Goal: Book appointment/travel/reservation

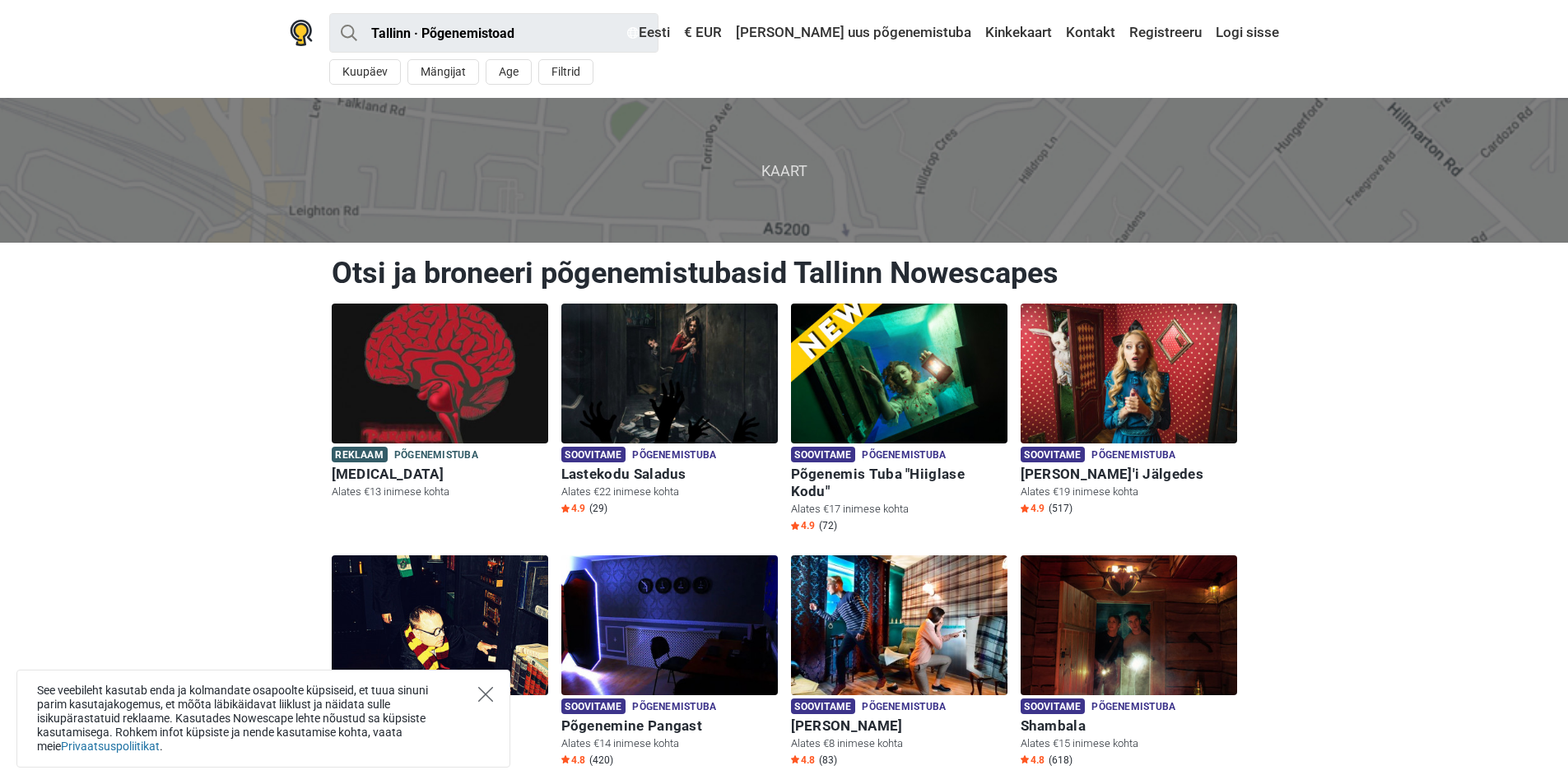
click at [488, 698] on icon "Close" at bounding box center [485, 693] width 15 height 15
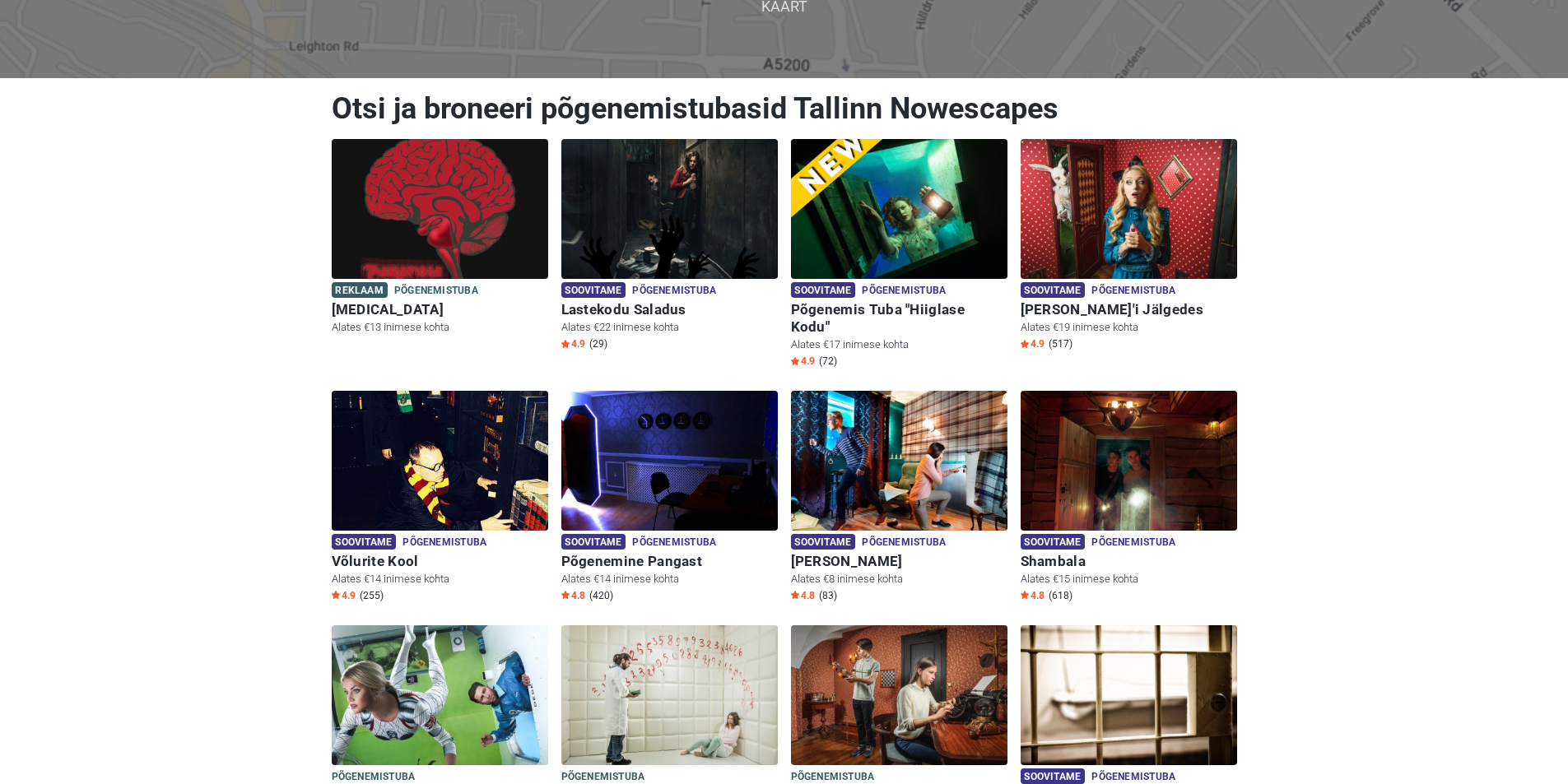
scroll to position [329, 0]
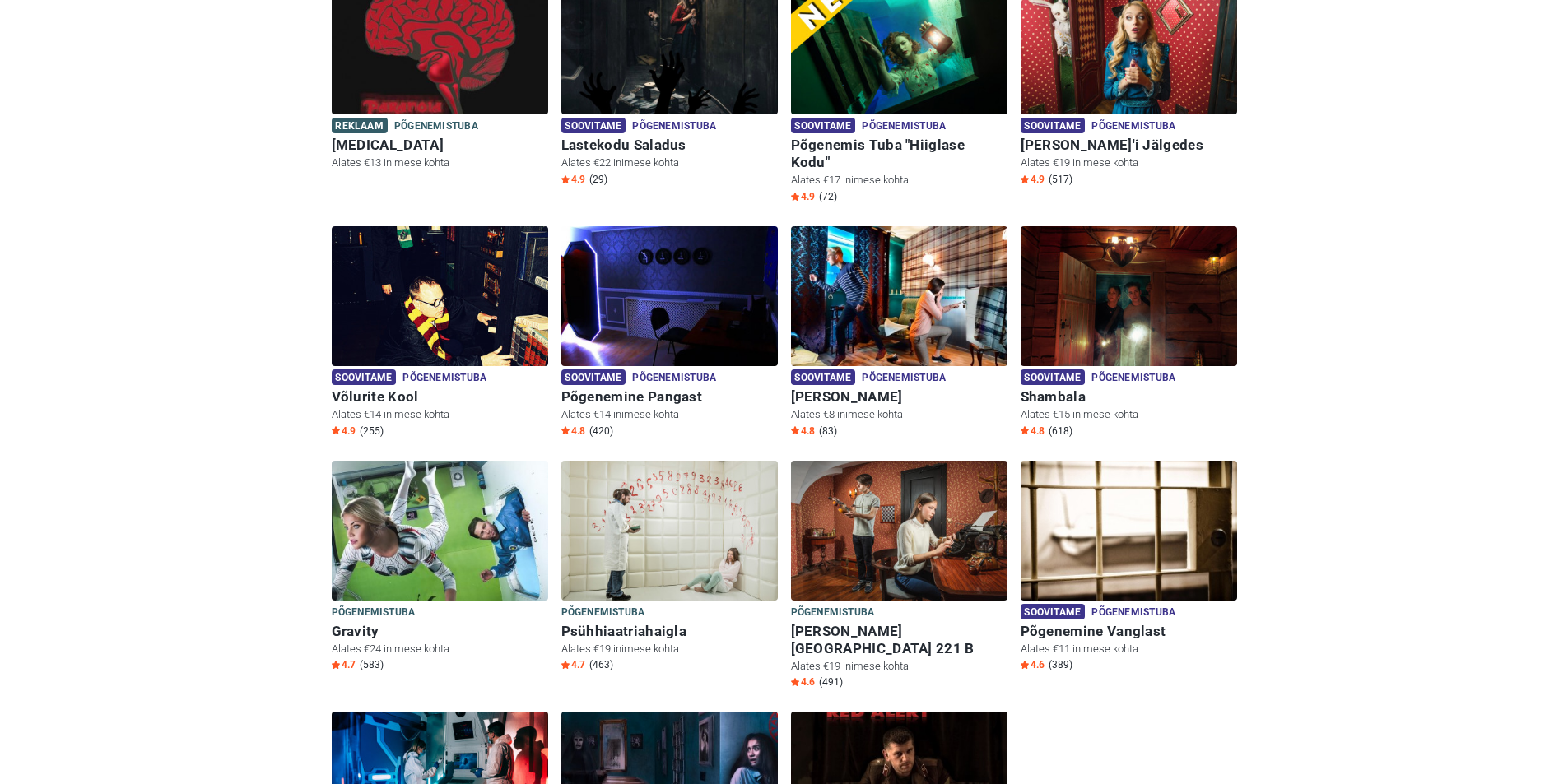
drag, startPoint x: 185, startPoint y: 346, endPoint x: 136, endPoint y: 348, distance: 49.0
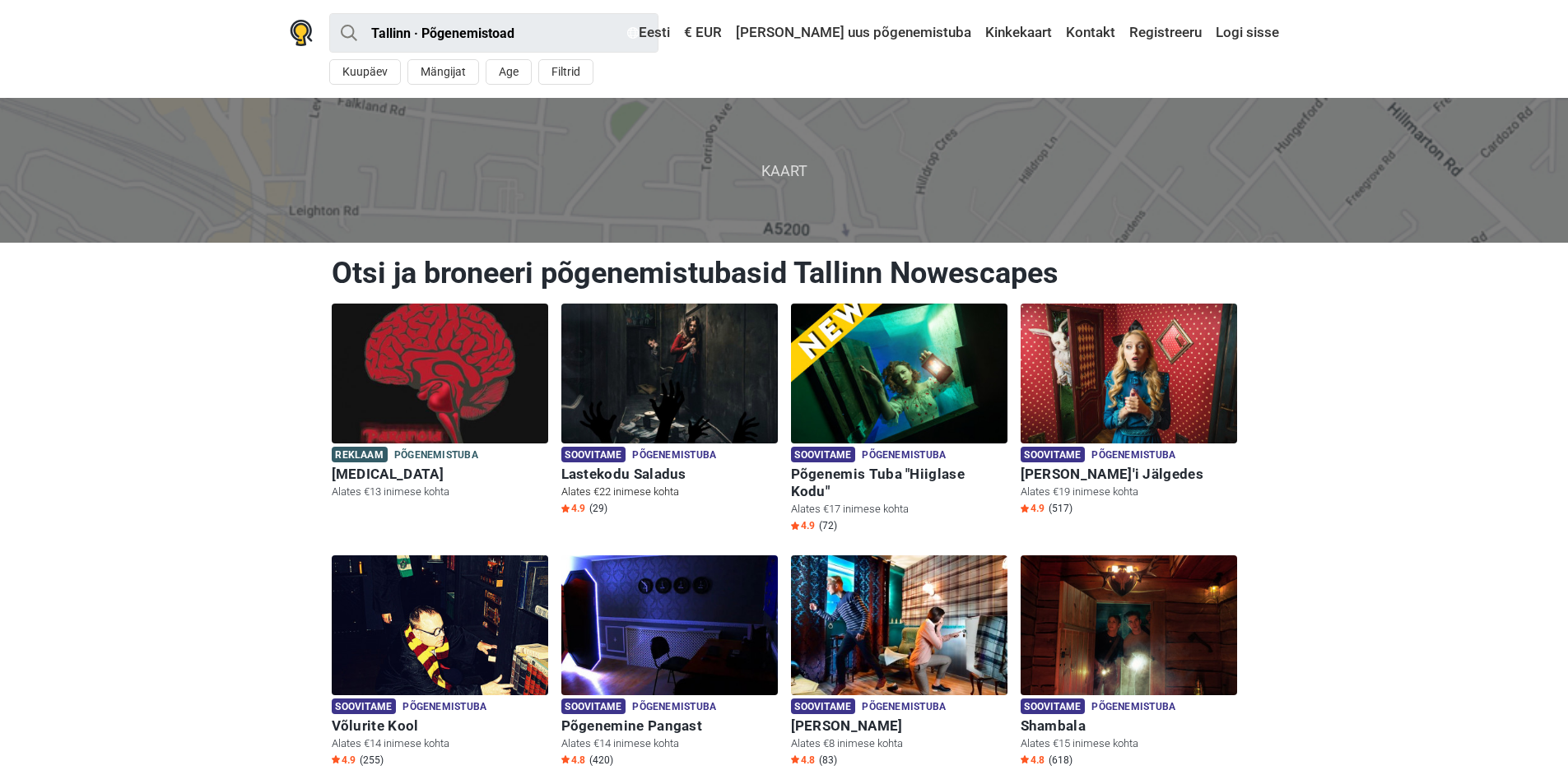
click at [673, 462] on span "Põgenemistuba" at bounding box center [674, 455] width 84 height 18
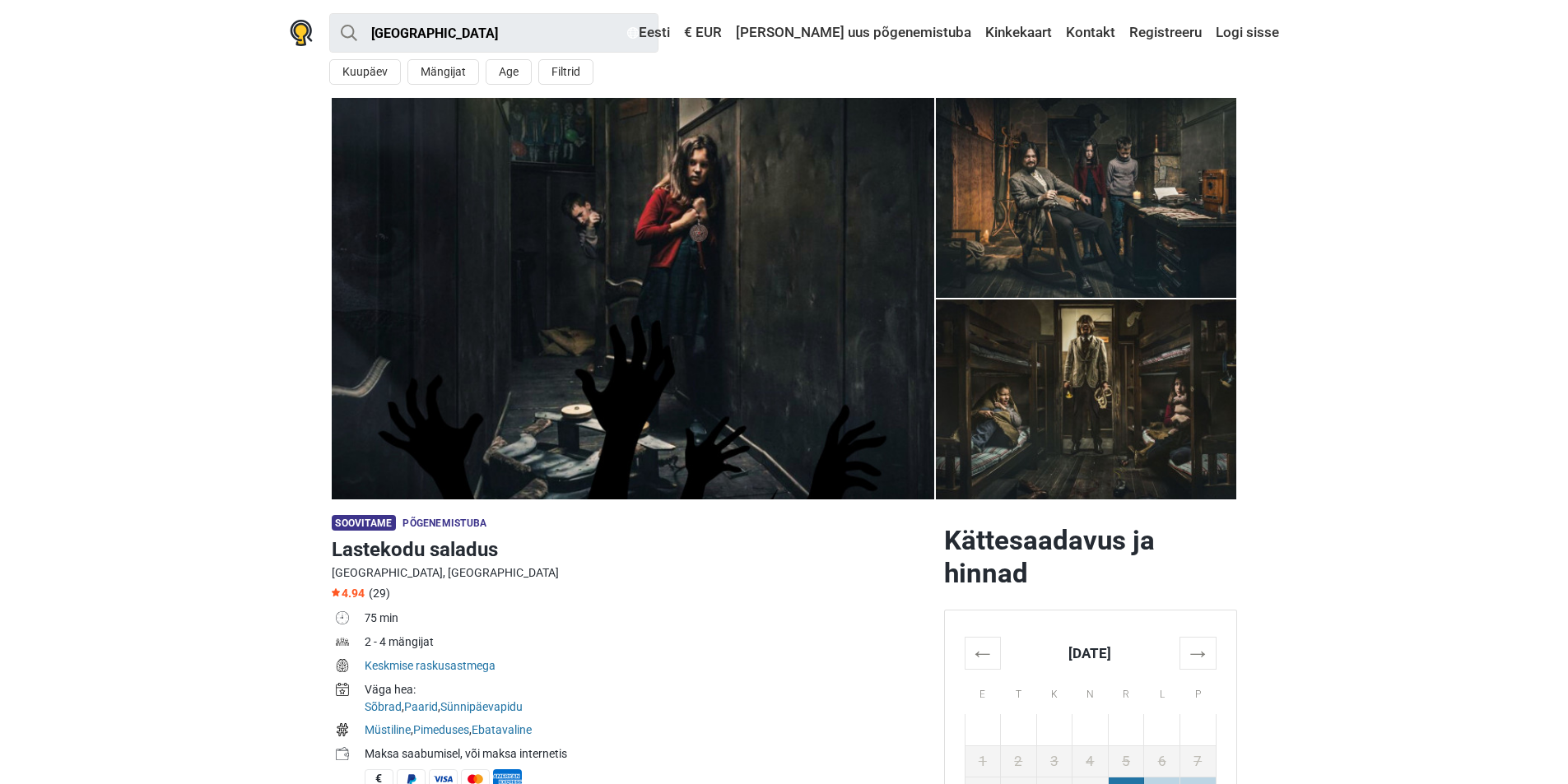
click at [226, 265] on section "1 2 3 4 5" at bounding box center [784, 299] width 1568 height 401
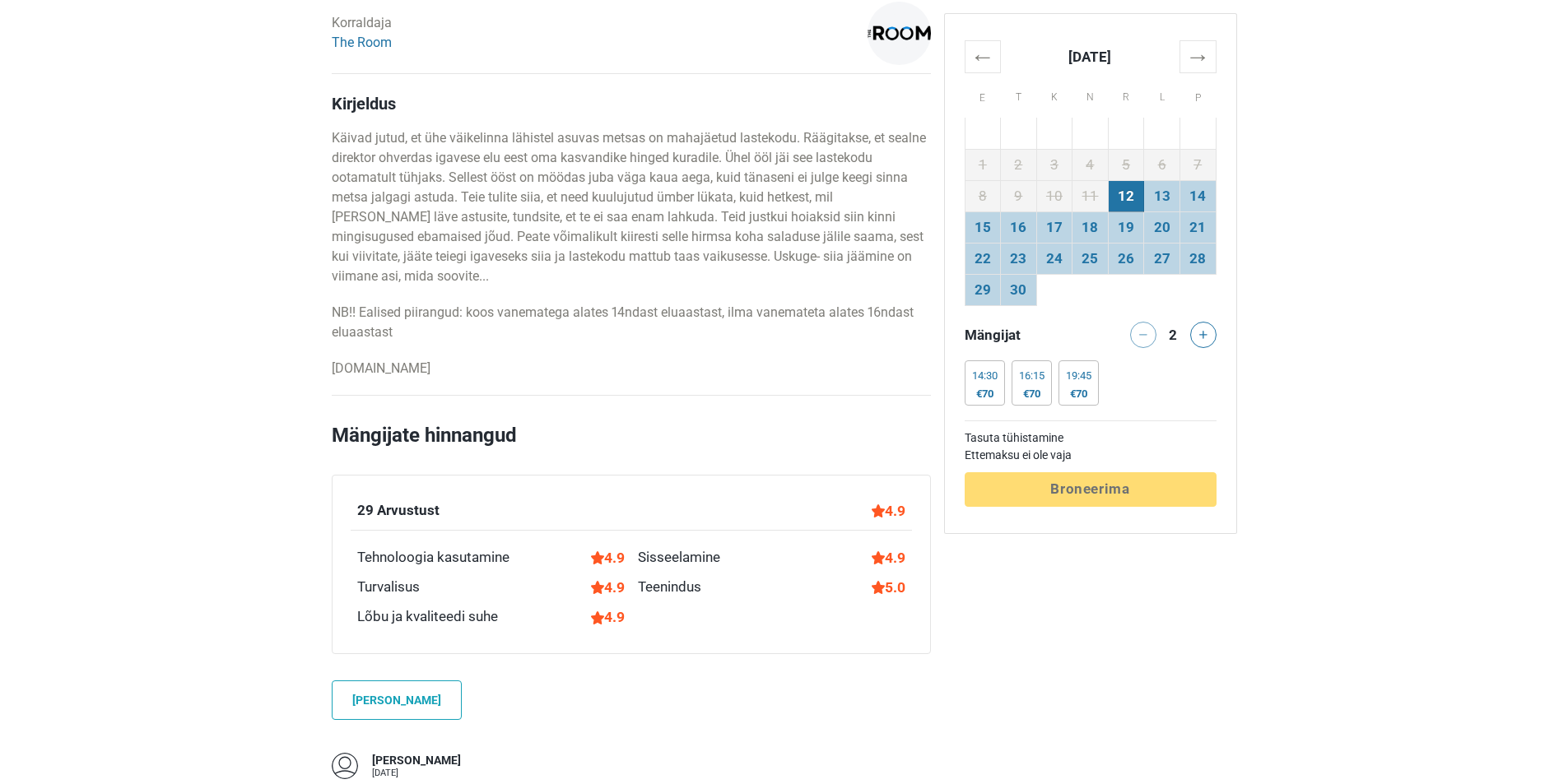
scroll to position [740, 0]
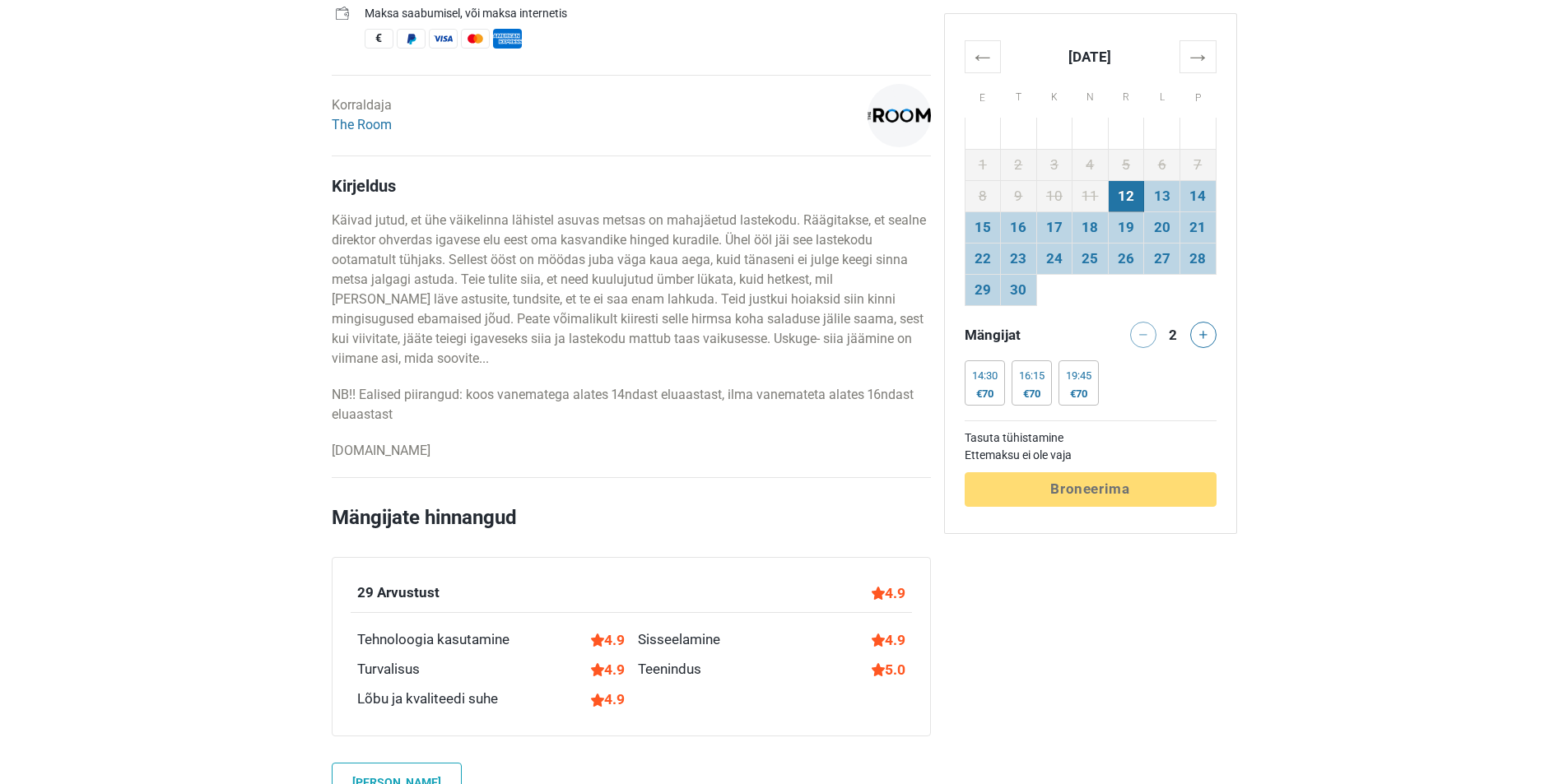
drag, startPoint x: 461, startPoint y: 502, endPoint x: 332, endPoint y: 202, distance: 326.6
click at [332, 202] on div "Kirjeldus Käivad jutud, et ühe väikelinna lähistel asuvas metsas on mahajäetud …" at bounding box center [631, 318] width 599 height 284
drag, startPoint x: 331, startPoint y: 180, endPoint x: 531, endPoint y: 534, distance: 406.6
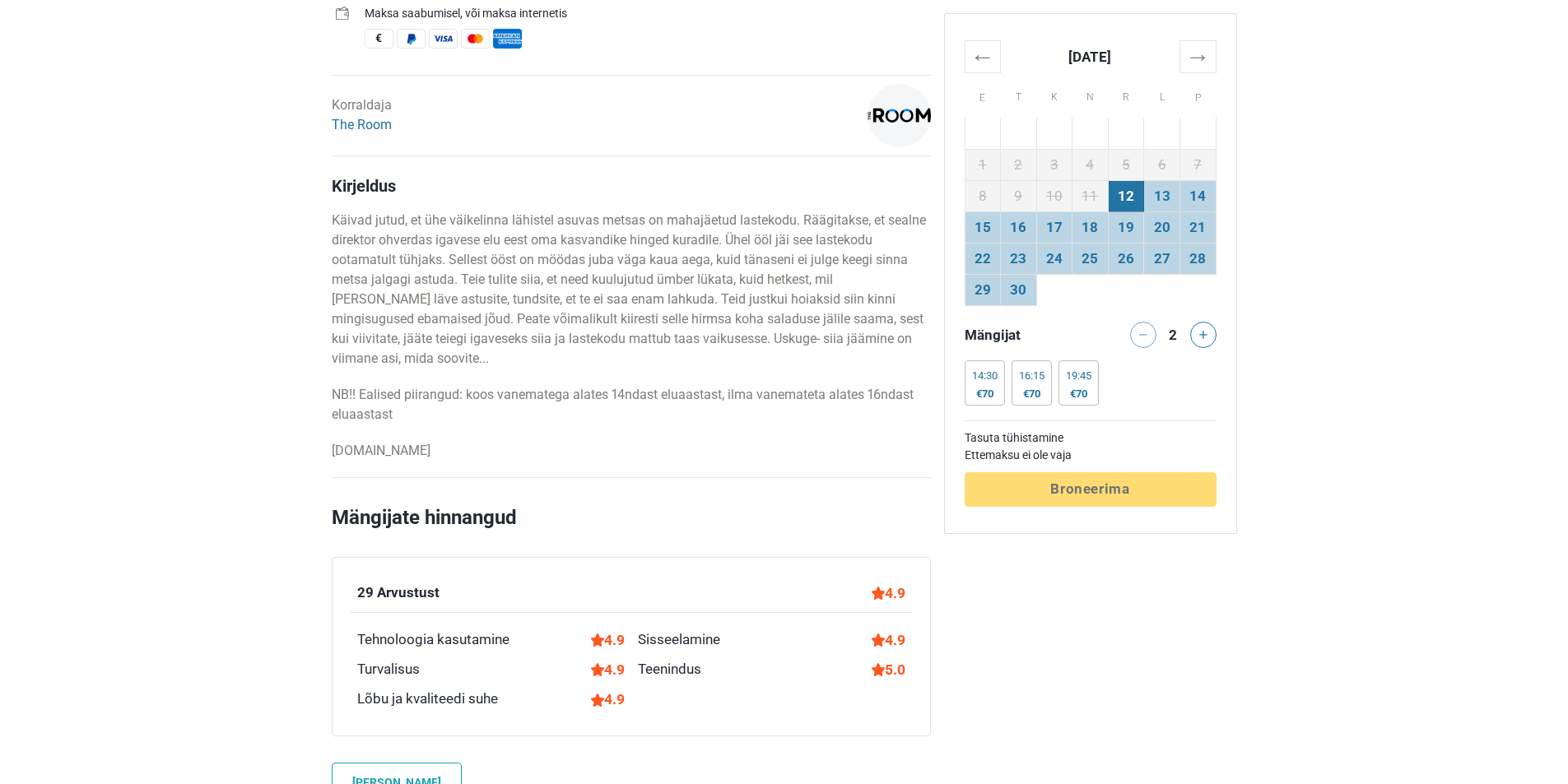
click at [531, 534] on h2 "Mängijate hinnangud" at bounding box center [631, 530] width 599 height 55
drag, startPoint x: 560, startPoint y: 526, endPoint x: 327, endPoint y: 176, distance: 420.5
drag, startPoint x: 325, startPoint y: 175, endPoint x: 614, endPoint y: 521, distance: 450.8
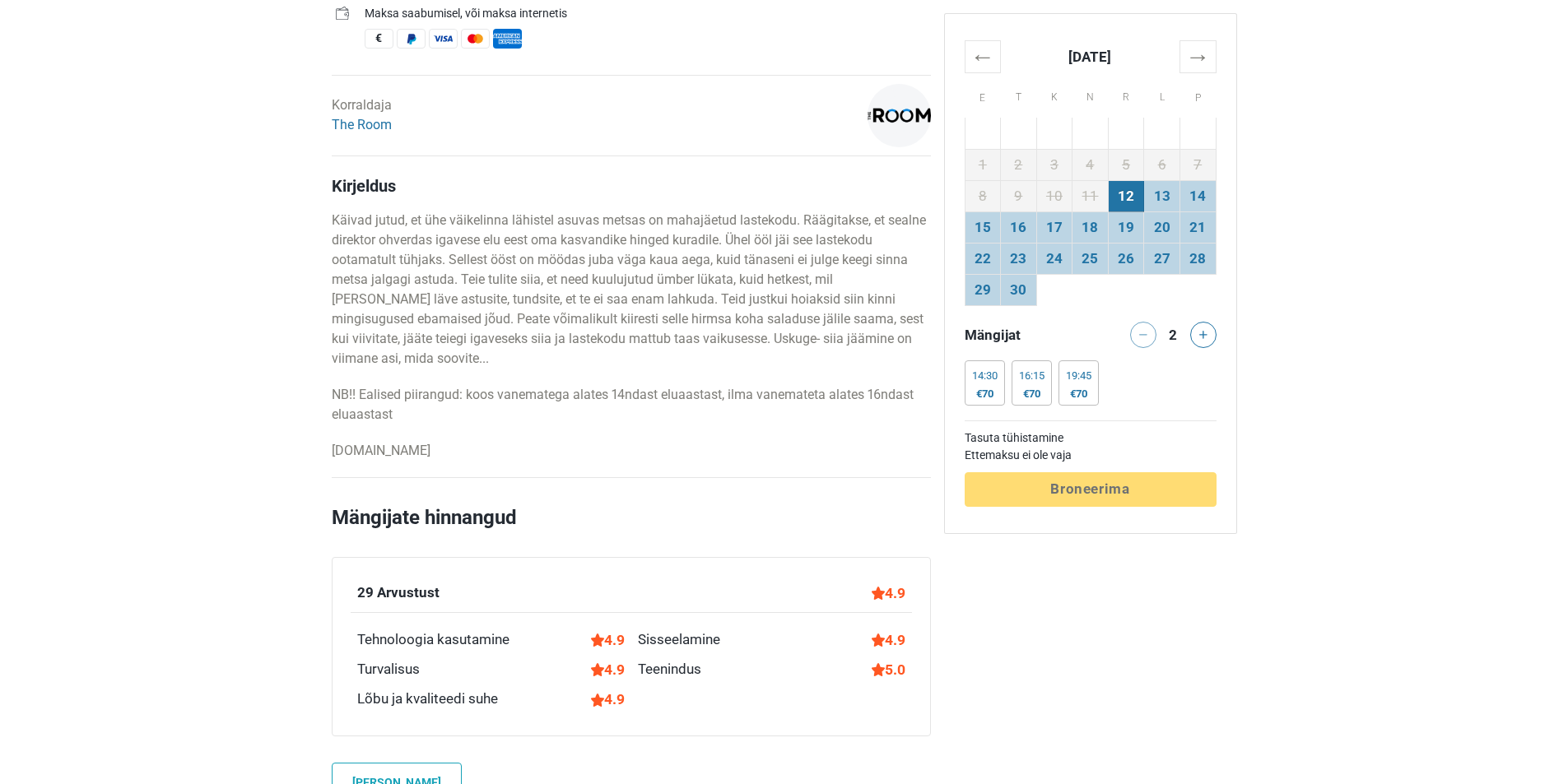
click at [614, 521] on h2 "Mängijate hinnangud" at bounding box center [631, 530] width 599 height 55
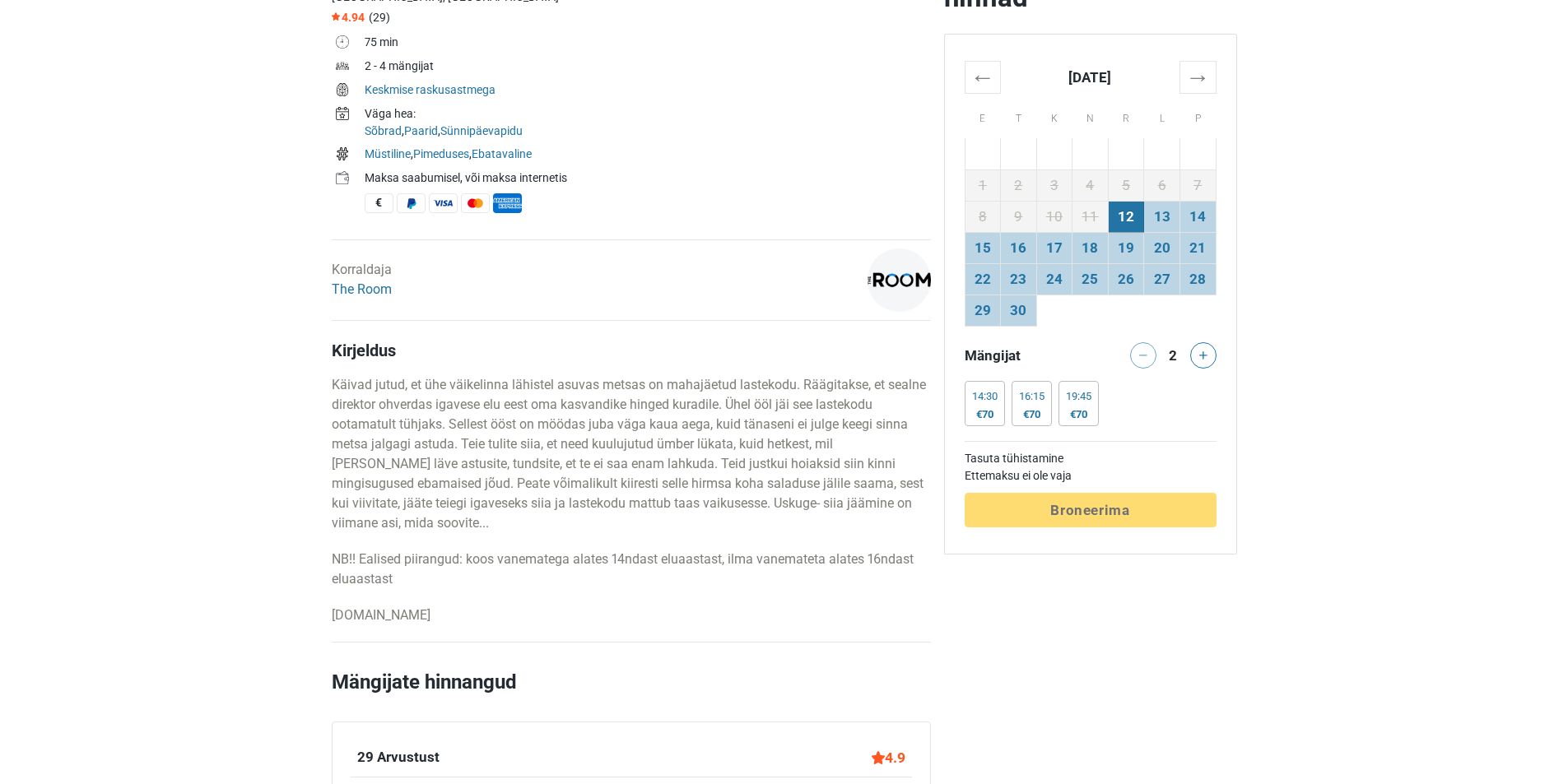
scroll to position [247, 0]
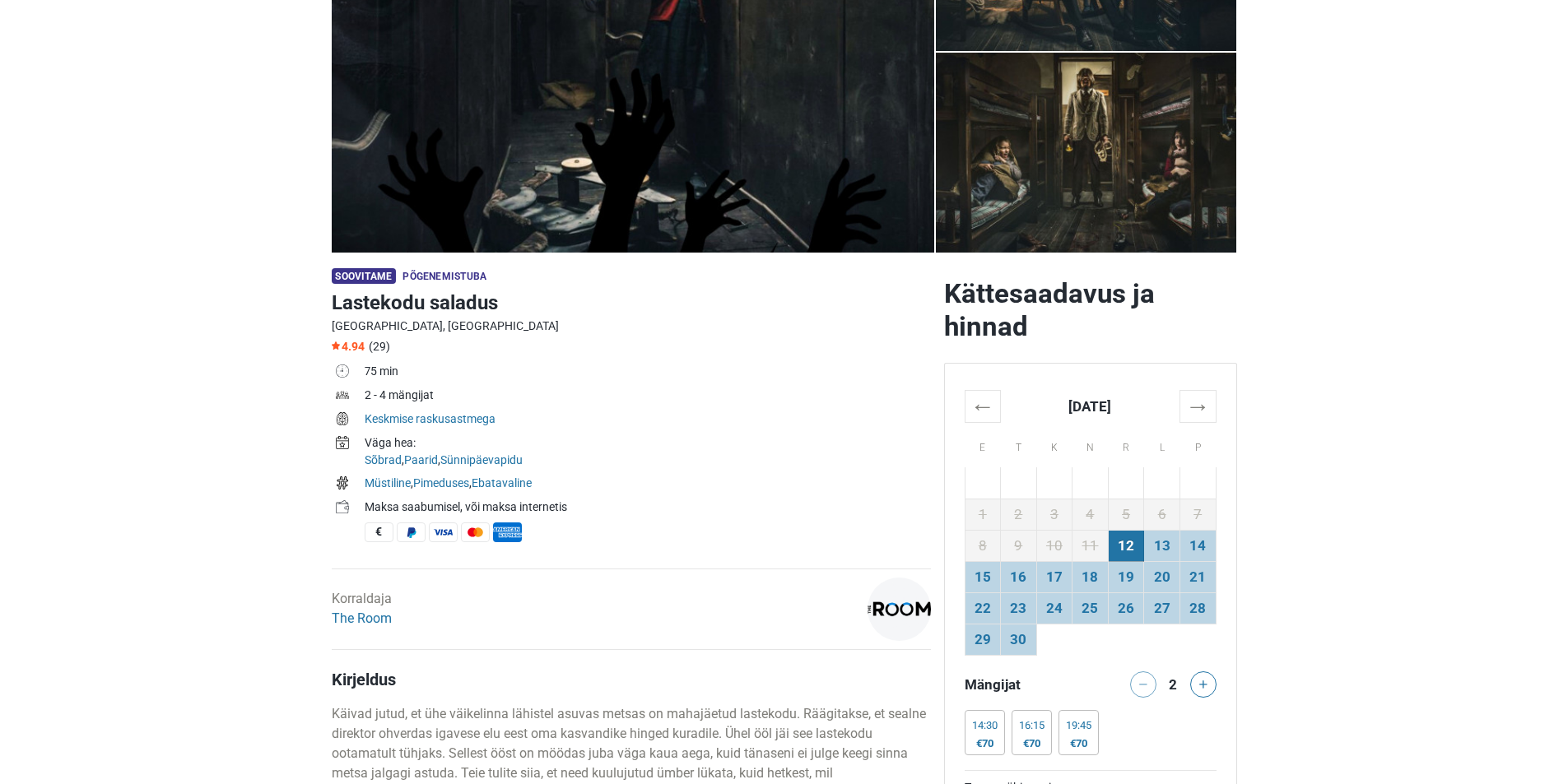
drag, startPoint x: 679, startPoint y: 539, endPoint x: 325, endPoint y: 195, distance: 493.6
click at [231, 196] on section "1 2 3 4 5" at bounding box center [784, 52] width 1568 height 401
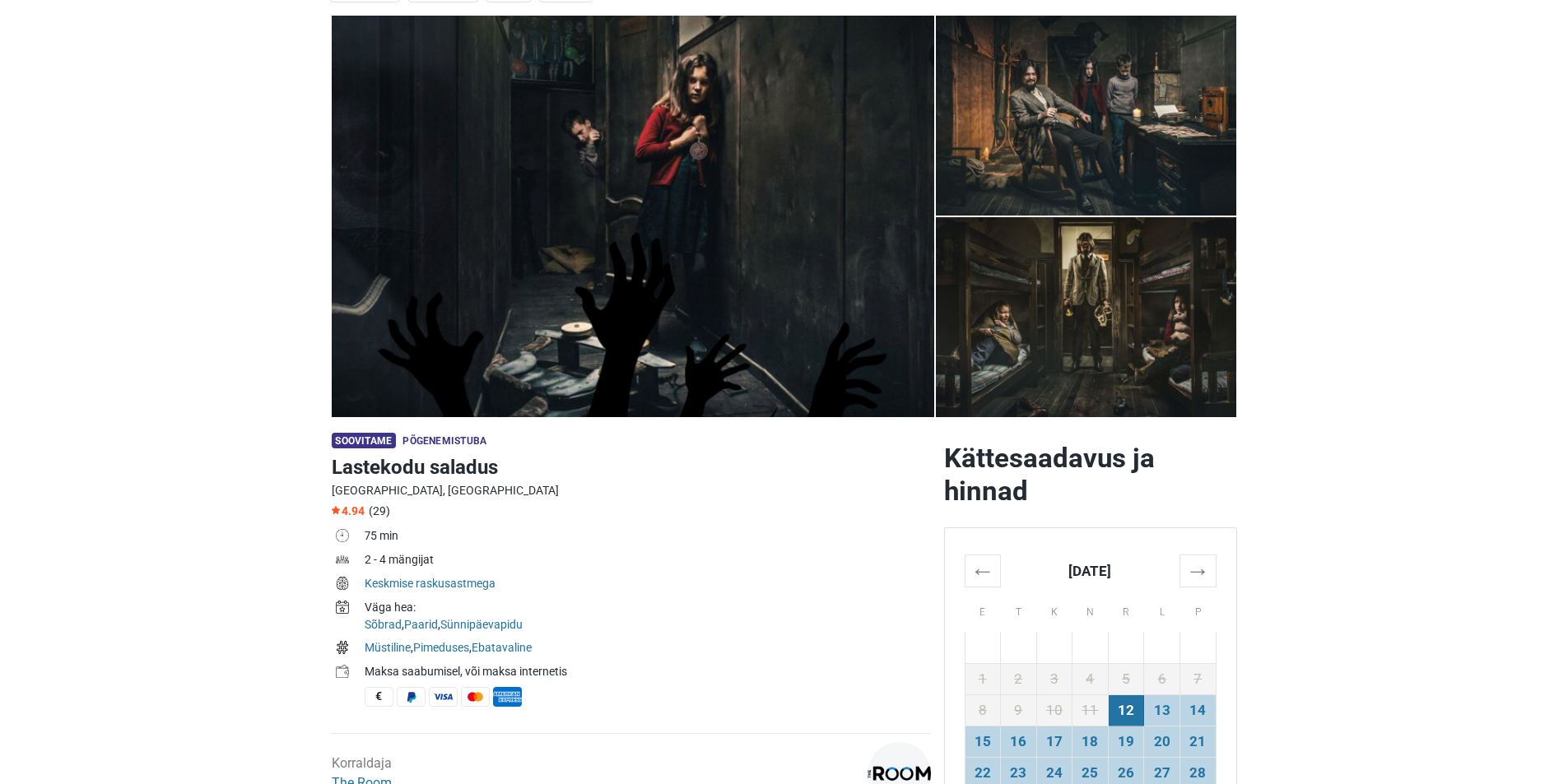
scroll to position [0, 0]
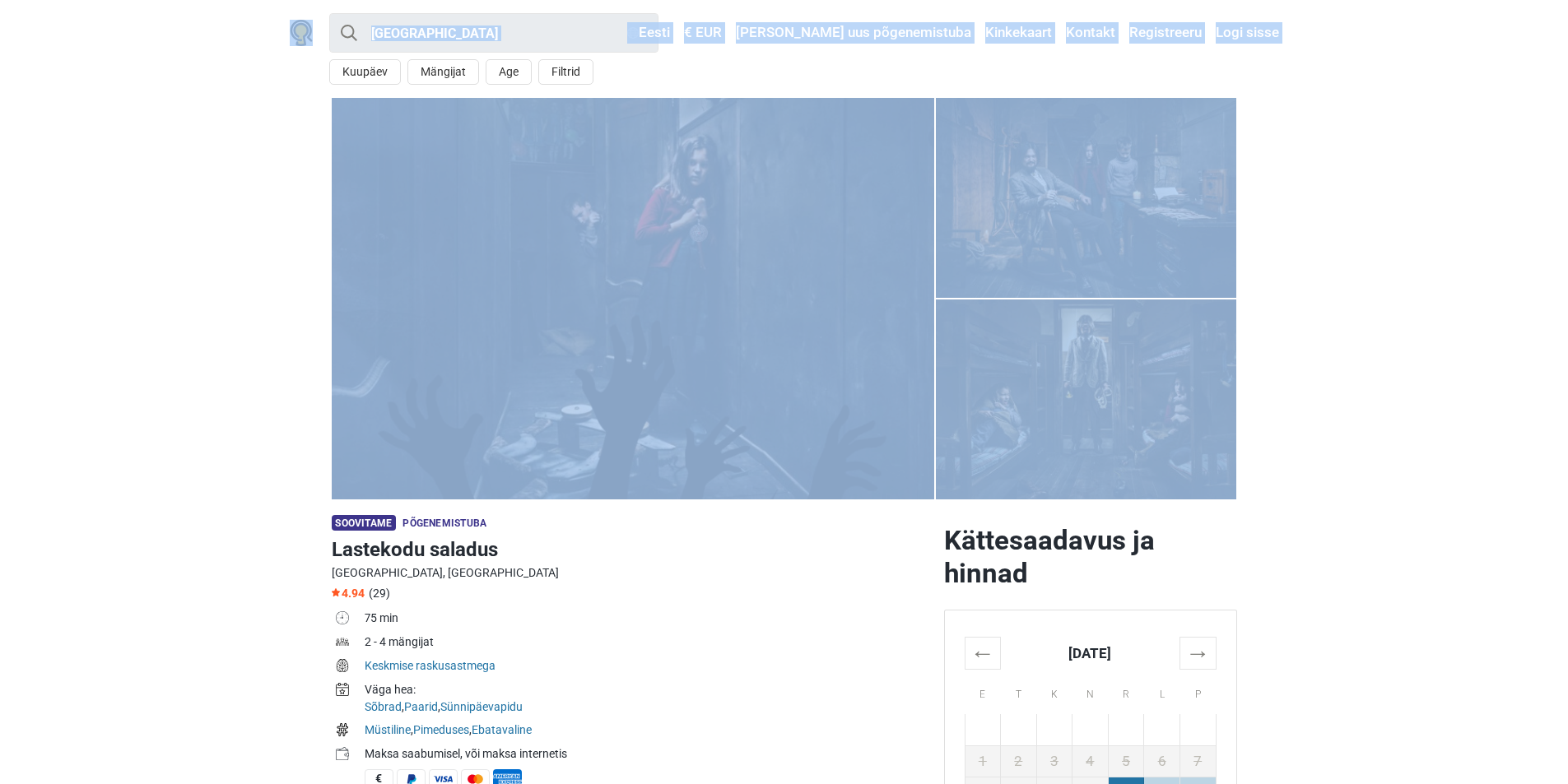
drag, startPoint x: 307, startPoint y: 61, endPoint x: 1341, endPoint y: 452, distance: 1105.5
click at [1341, 452] on section "1 2 3 4 5" at bounding box center [784, 299] width 1568 height 401
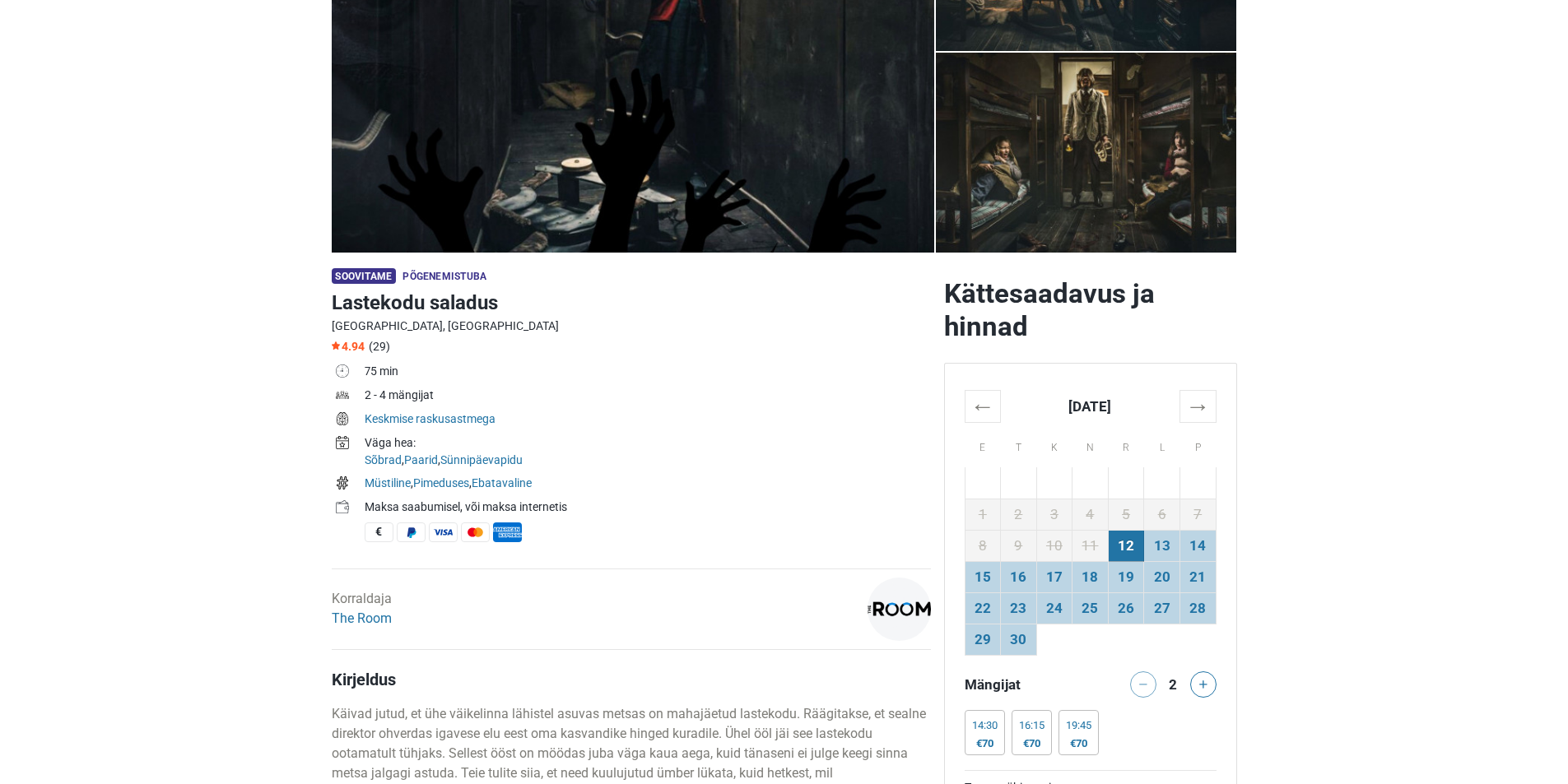
scroll to position [494, 0]
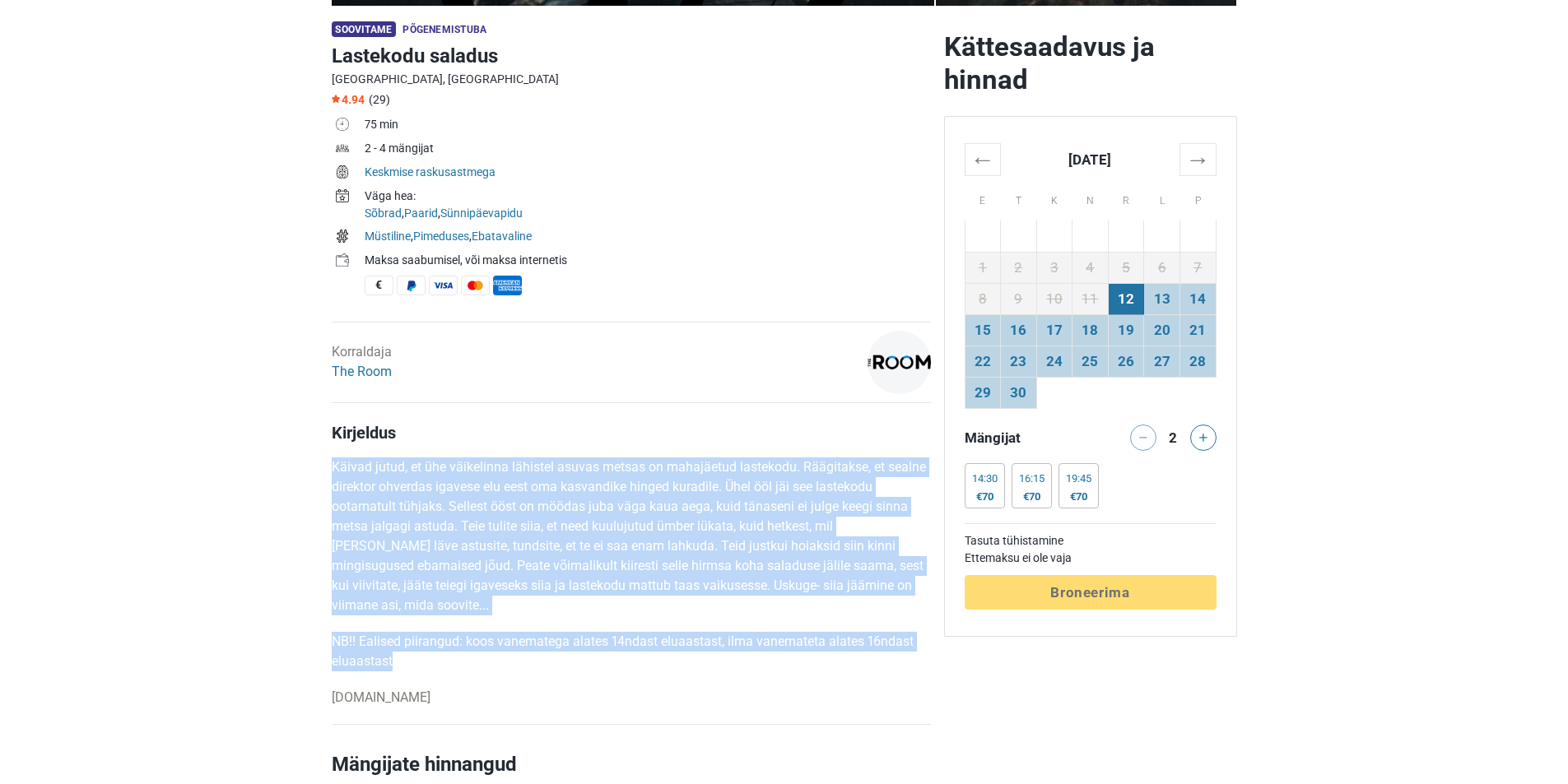
drag, startPoint x: 328, startPoint y: 470, endPoint x: 650, endPoint y: 653, distance: 370.4
click at [650, 653] on p "NB!! Ealised piirangud: koos vanematega alates 14ndast eluaastast, ilma vanemat…" at bounding box center [631, 652] width 599 height 39
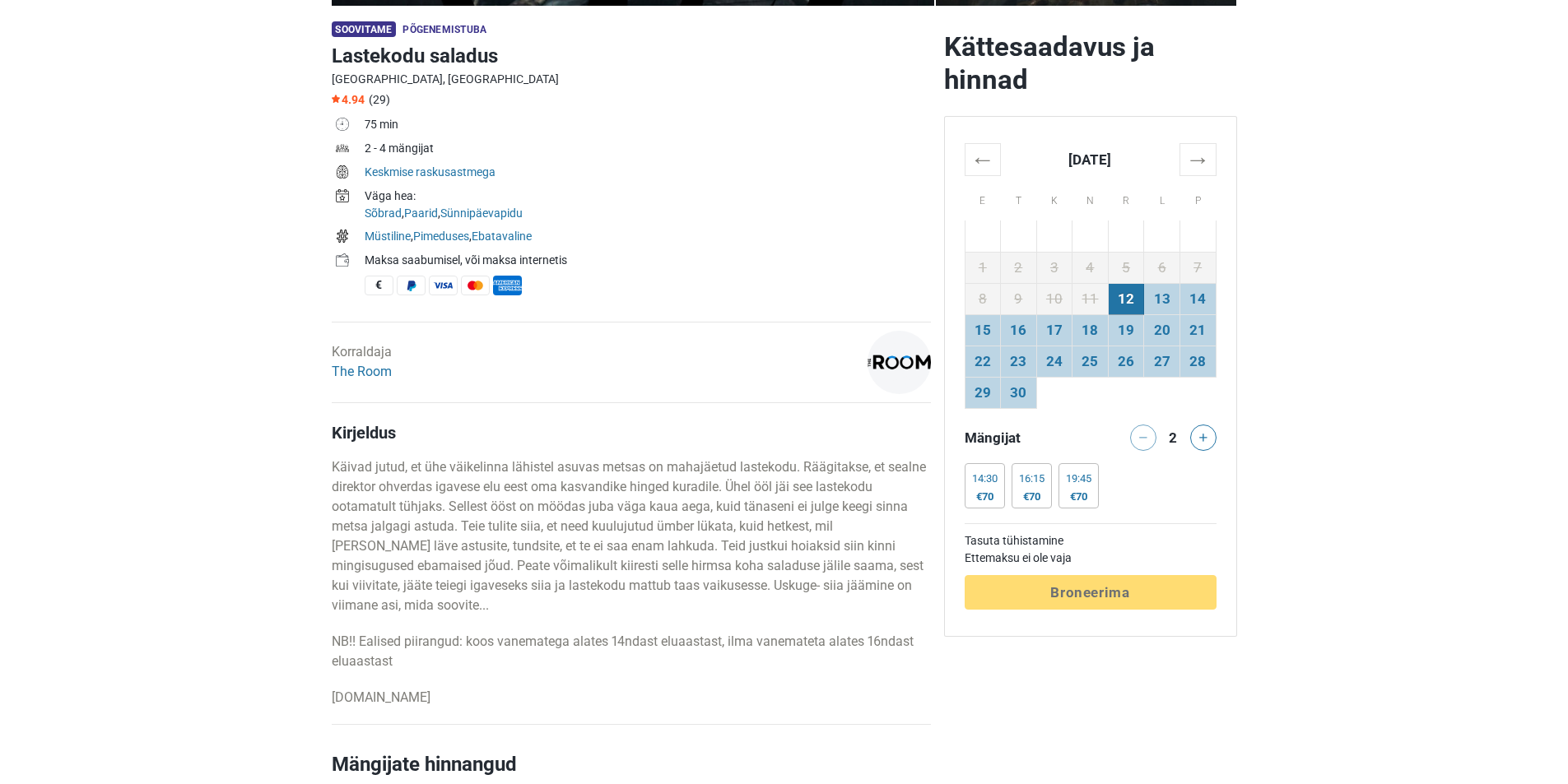
drag, startPoint x: 665, startPoint y: 687, endPoint x: 312, endPoint y: 413, distance: 446.9
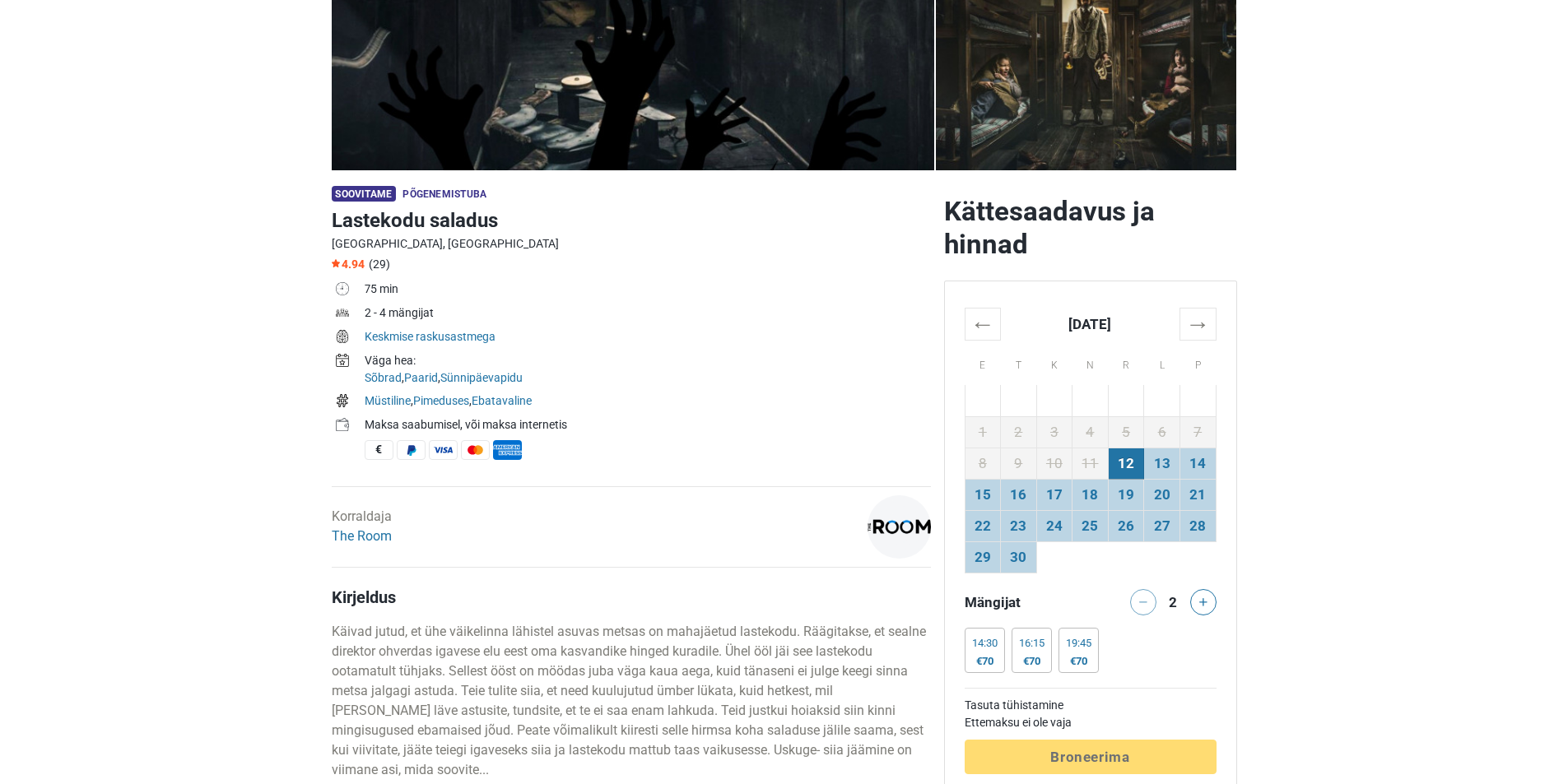
scroll to position [0, 0]
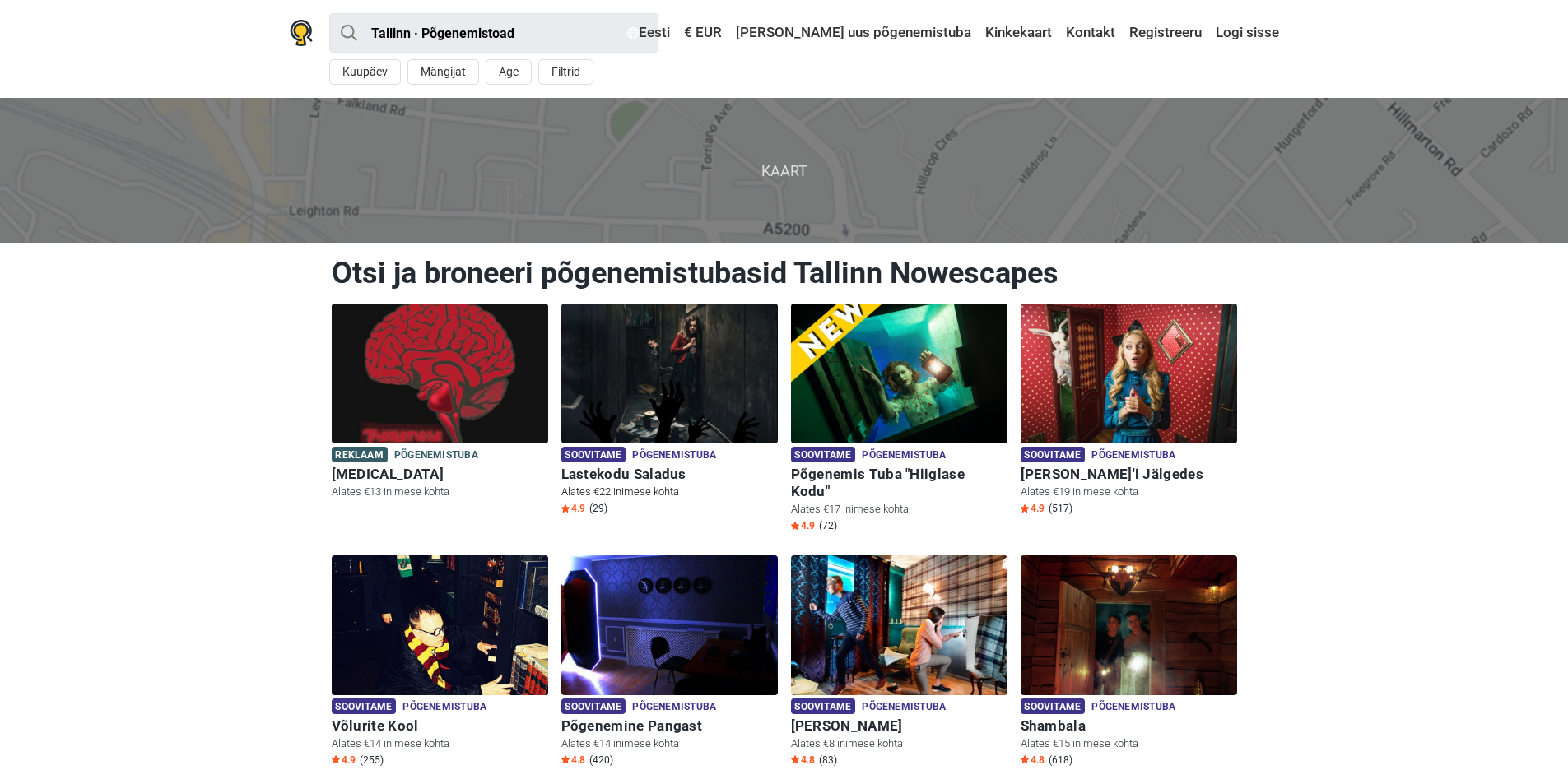
click at [686, 452] on span "Põgenemistuba" at bounding box center [674, 455] width 84 height 18
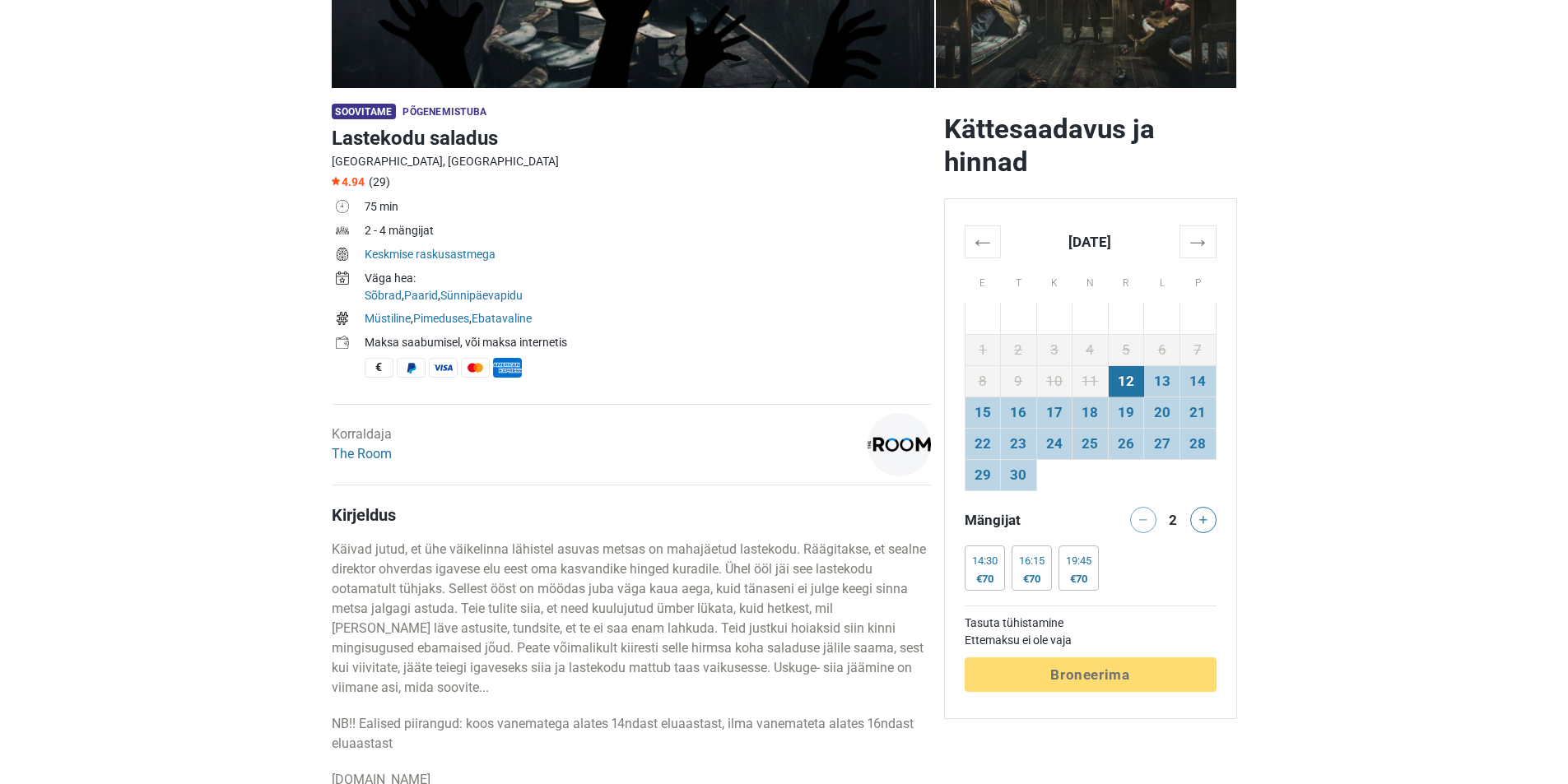
scroll to position [247, 0]
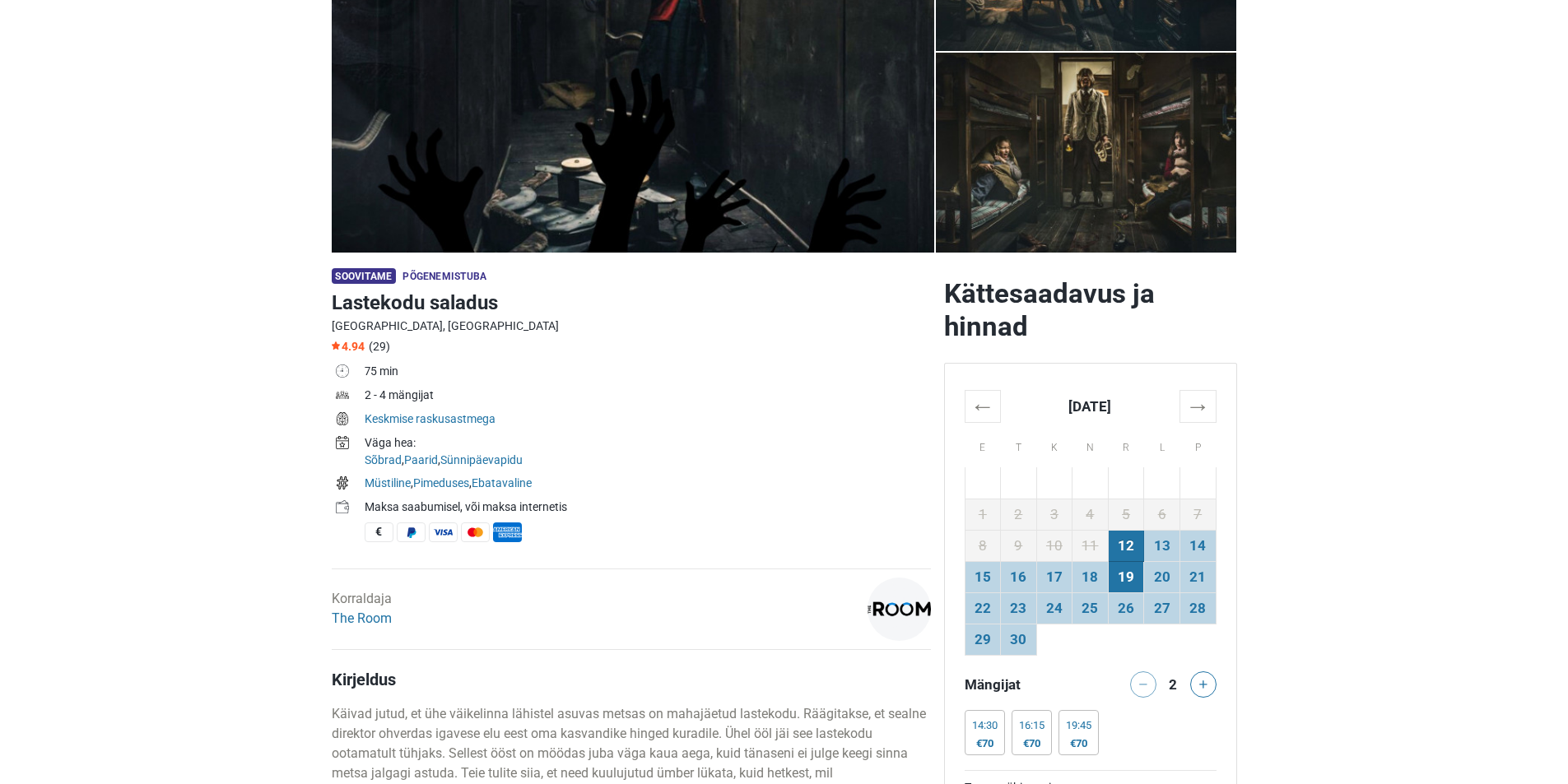
click at [1121, 576] on td "19" at bounding box center [1126, 576] width 36 height 32
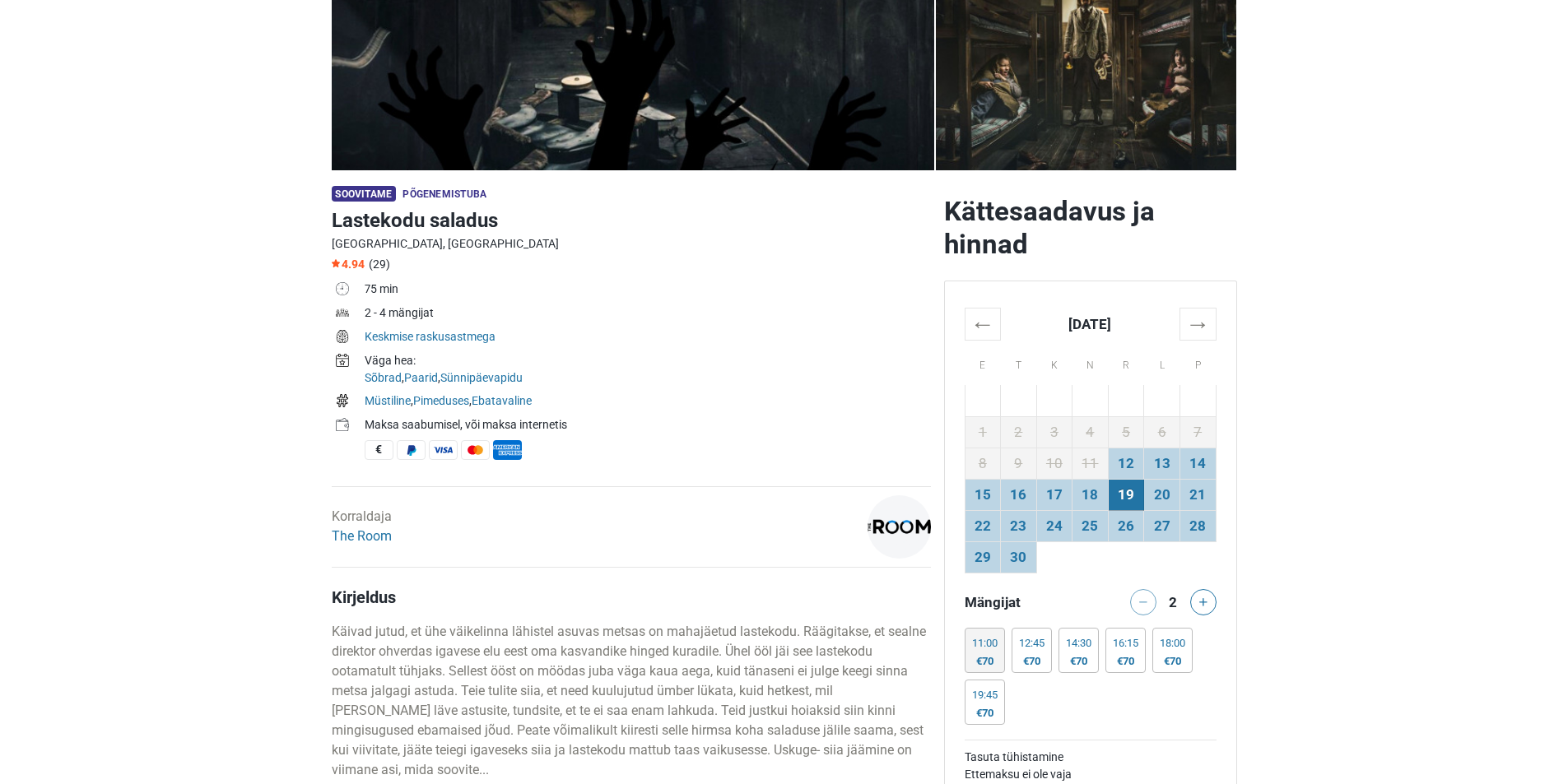
scroll to position [412, 0]
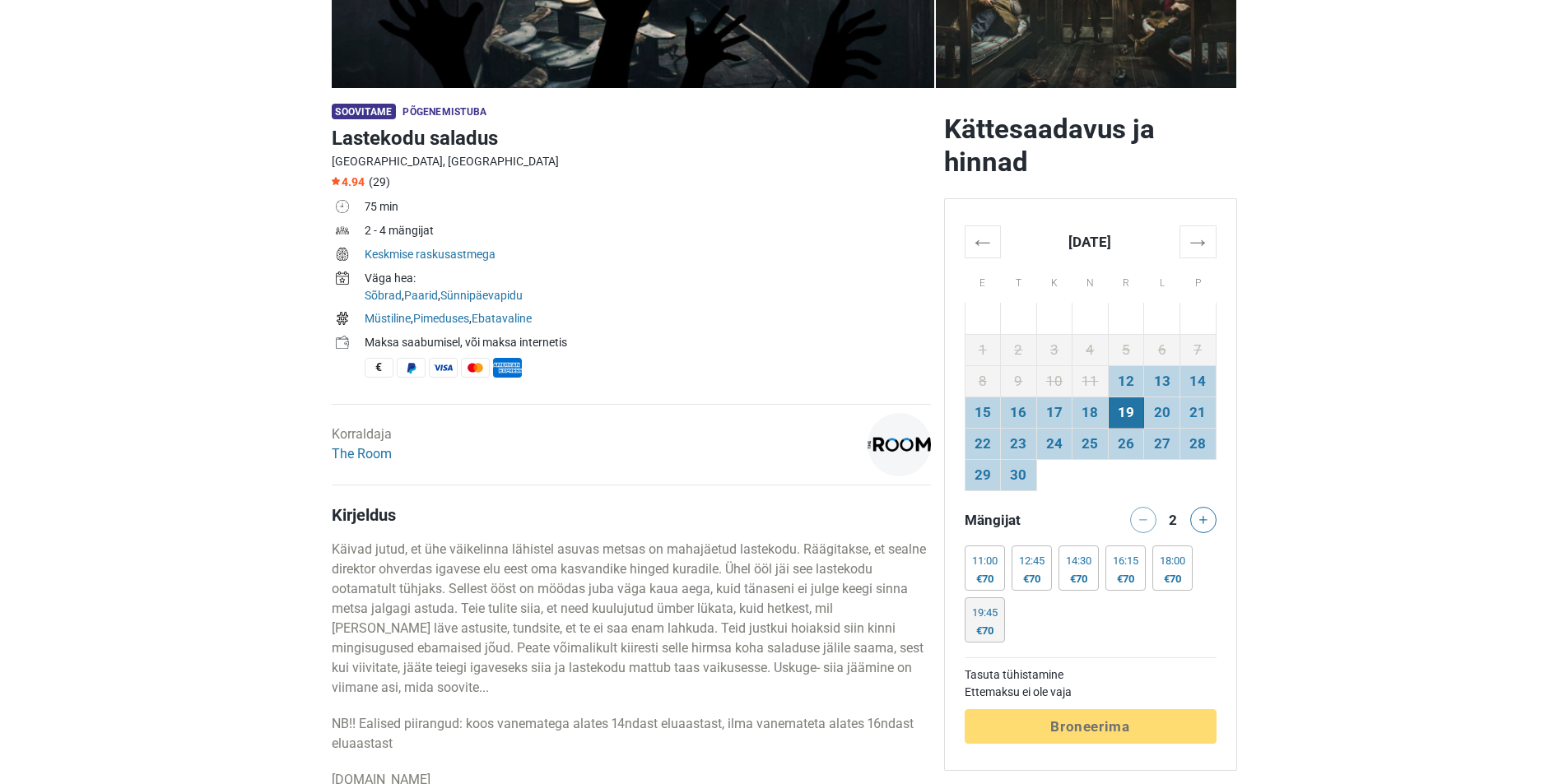
click at [990, 615] on div "19:45" at bounding box center [985, 612] width 26 height 13
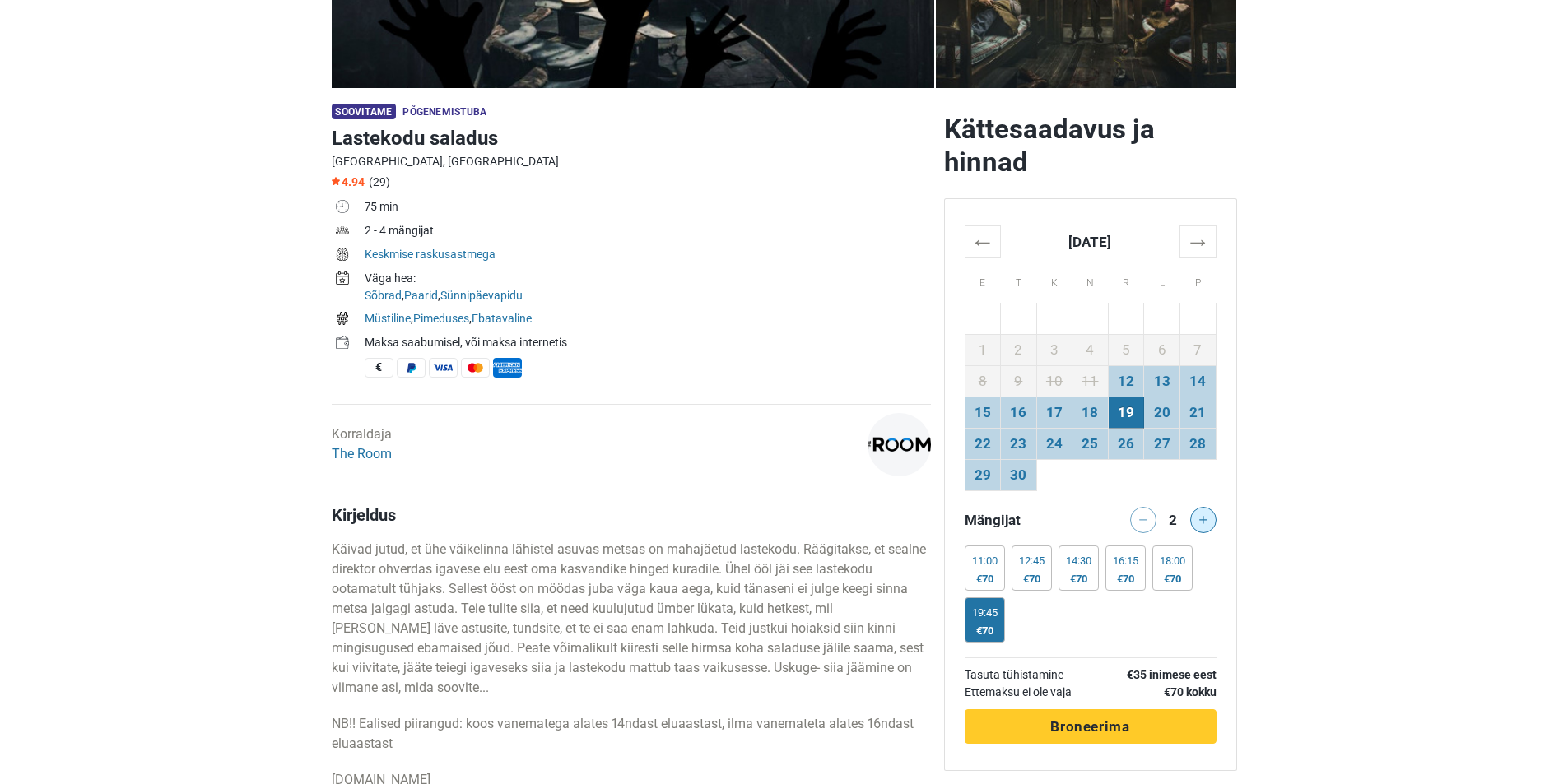
click at [1200, 521] on icon at bounding box center [1203, 520] width 9 height 9
click at [1148, 525] on button at bounding box center [1143, 519] width 26 height 26
click at [1177, 526] on div "2" at bounding box center [1172, 518] width 20 height 23
click at [1189, 524] on div "2" at bounding box center [1172, 519] width 33 height 26
click at [1199, 520] on icon at bounding box center [1203, 520] width 9 height 9
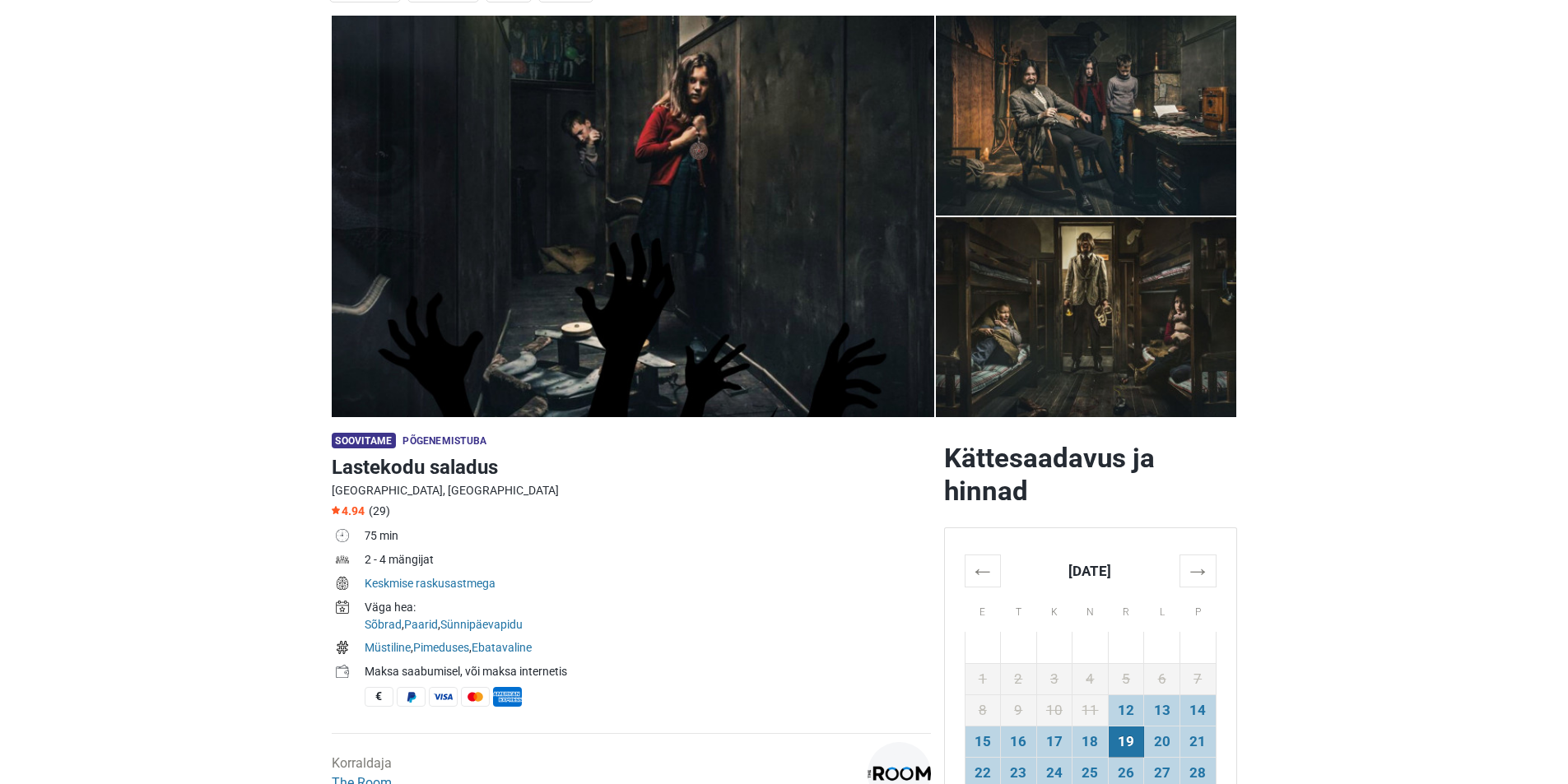
scroll to position [0, 0]
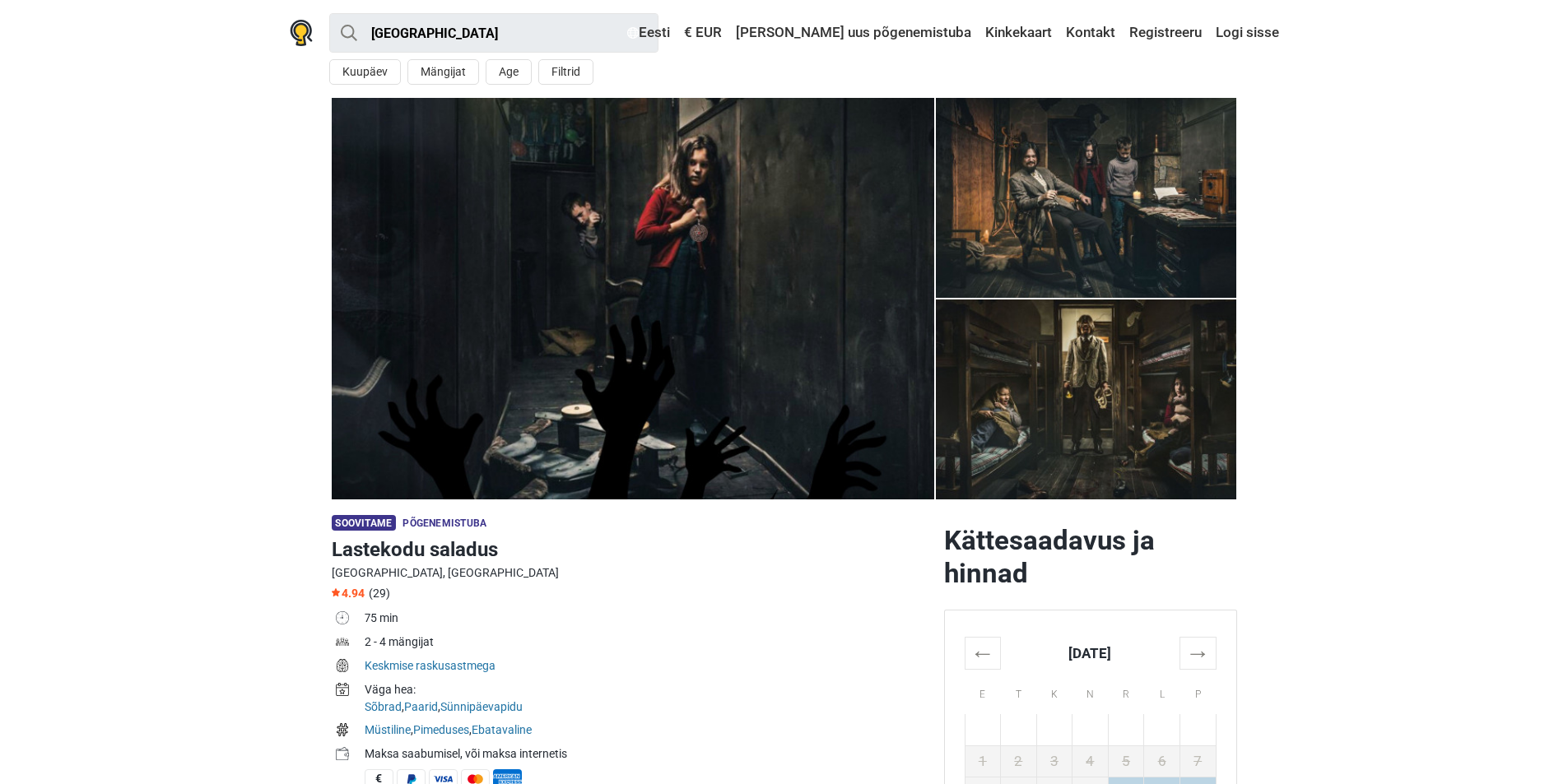
drag, startPoint x: 1258, startPoint y: 525, endPoint x: 1154, endPoint y: 274, distance: 271.7
drag, startPoint x: 1154, startPoint y: 274, endPoint x: 333, endPoint y: 101, distance: 839.0
click at [333, 101] on img at bounding box center [632, 299] width 602 height 401
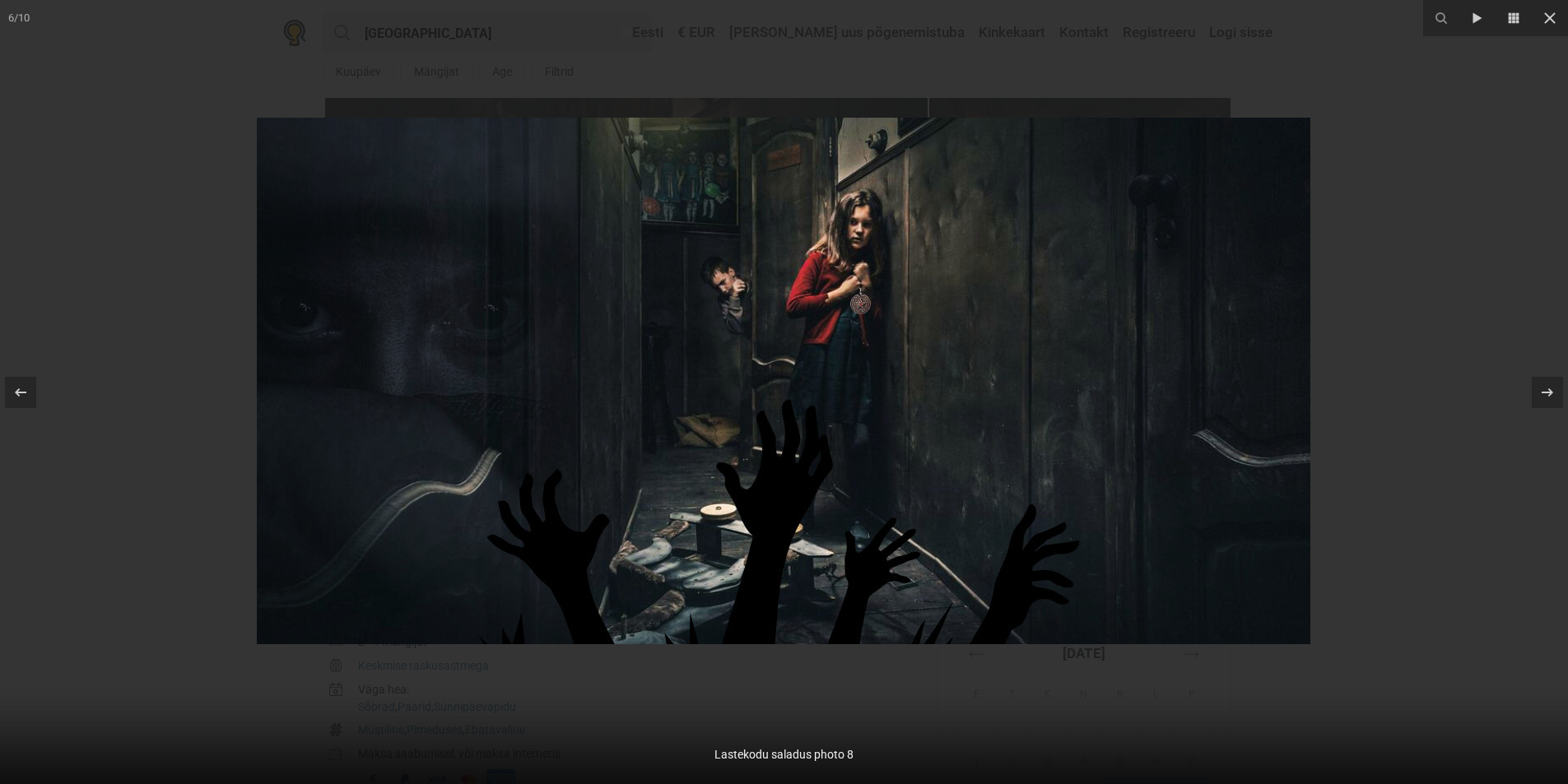
click at [0, 220] on div at bounding box center [784, 392] width 1568 height 784
click at [1521, 391] on button at bounding box center [1539, 392] width 57 height 82
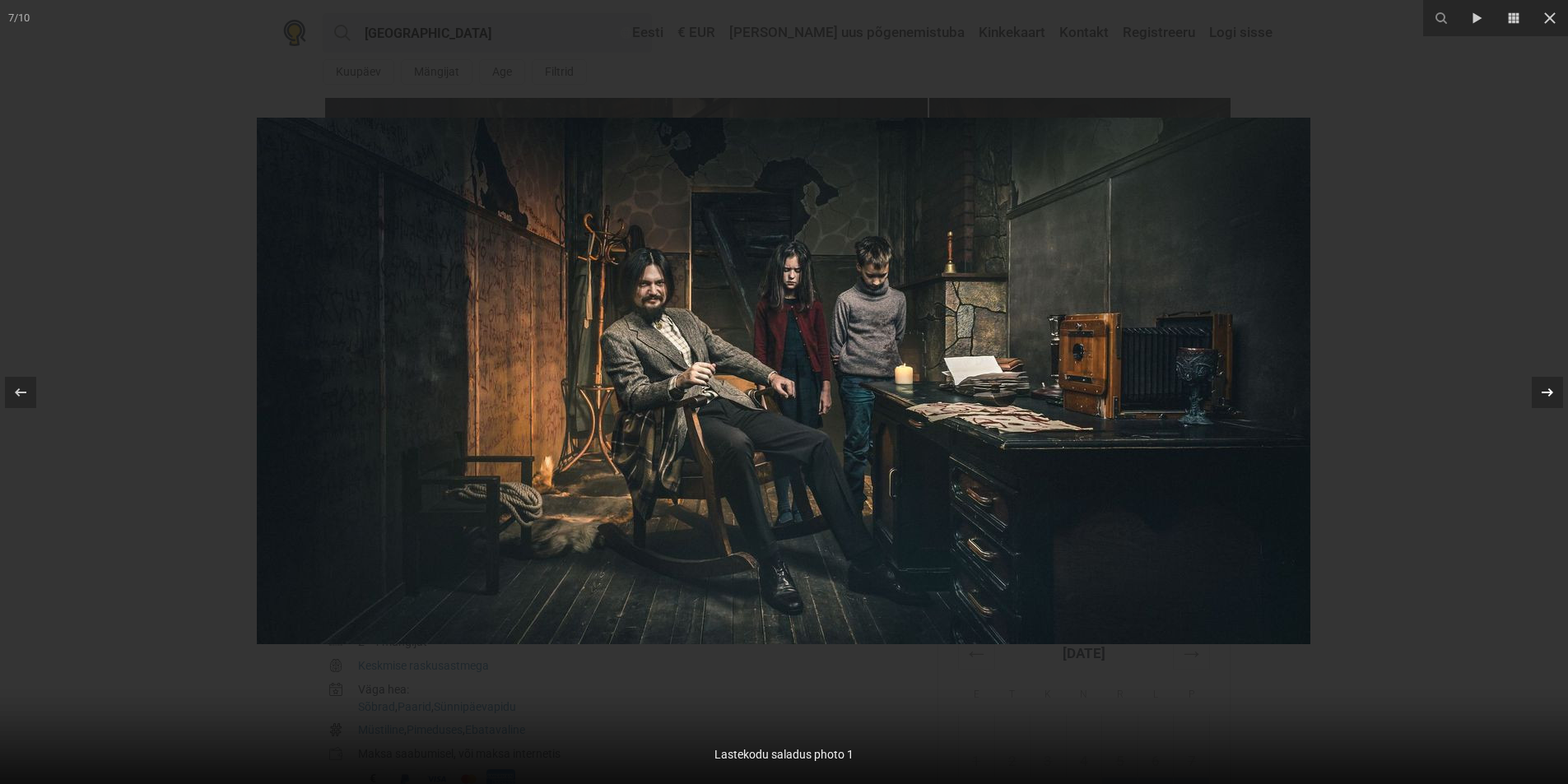
click at [1527, 390] on button at bounding box center [1539, 392] width 57 height 82
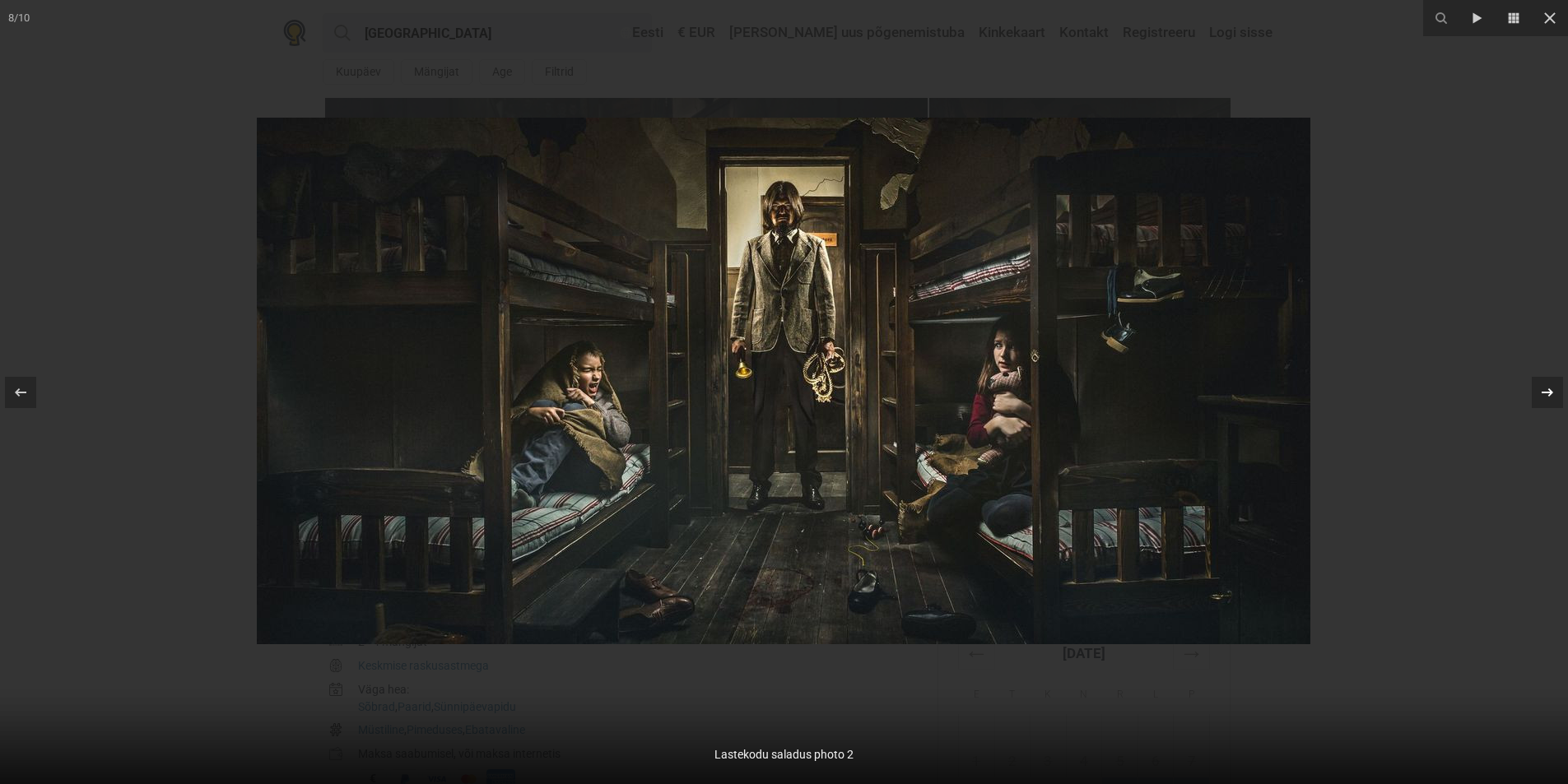
click at [1527, 390] on button at bounding box center [1539, 392] width 57 height 82
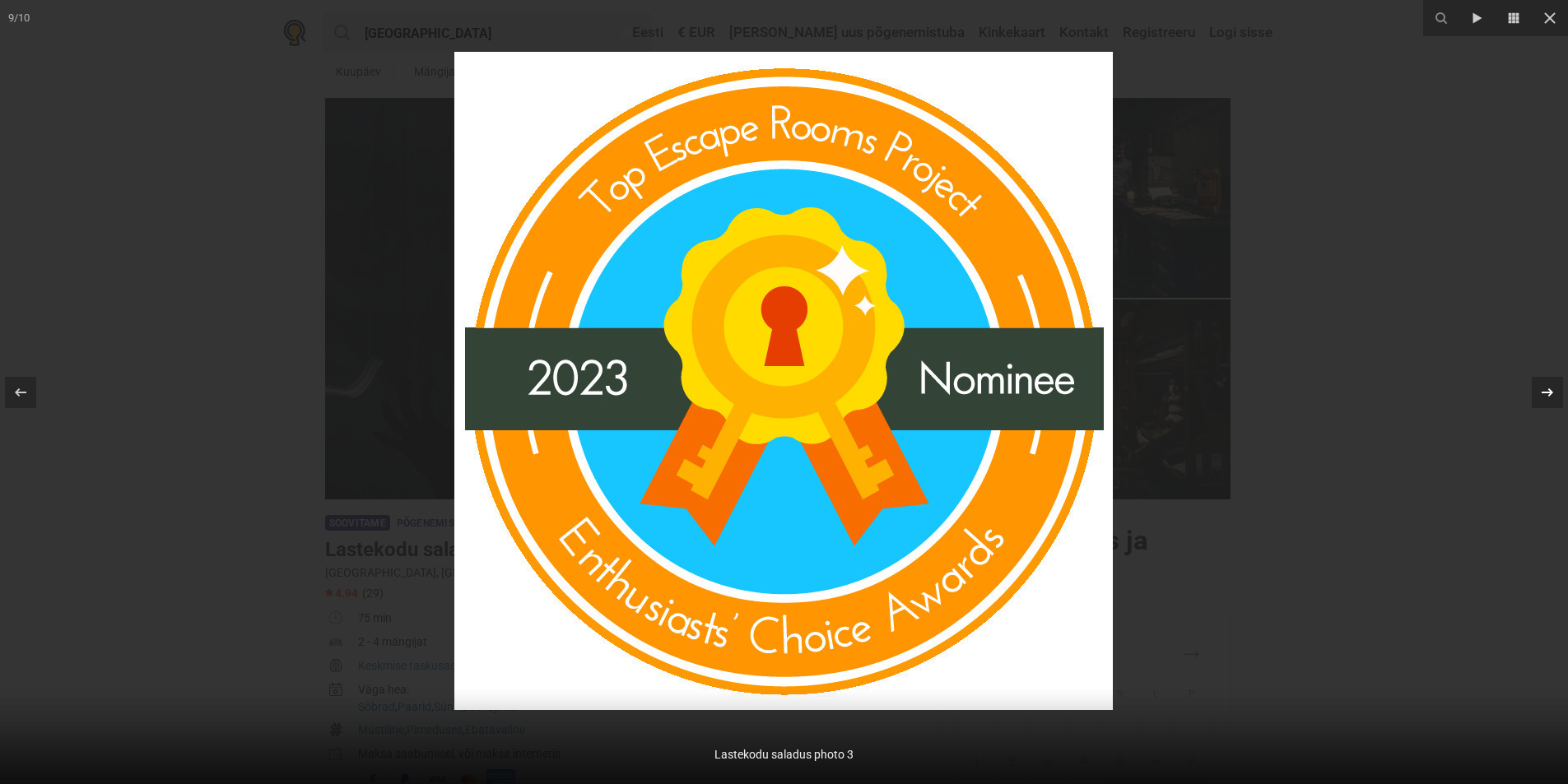
click at [1527, 390] on button at bounding box center [1539, 392] width 57 height 82
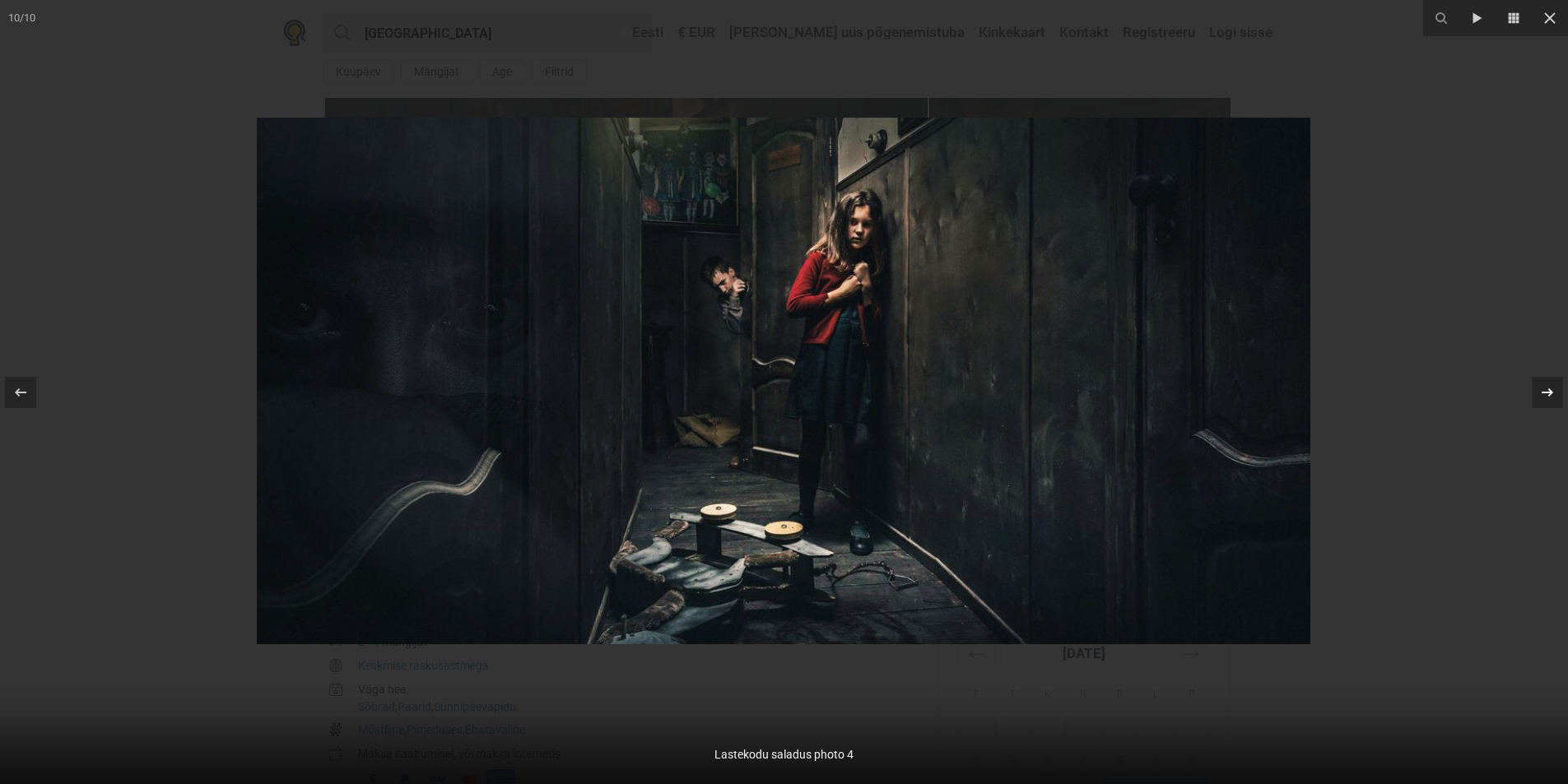
click at [1527, 390] on button at bounding box center [1539, 392] width 57 height 82
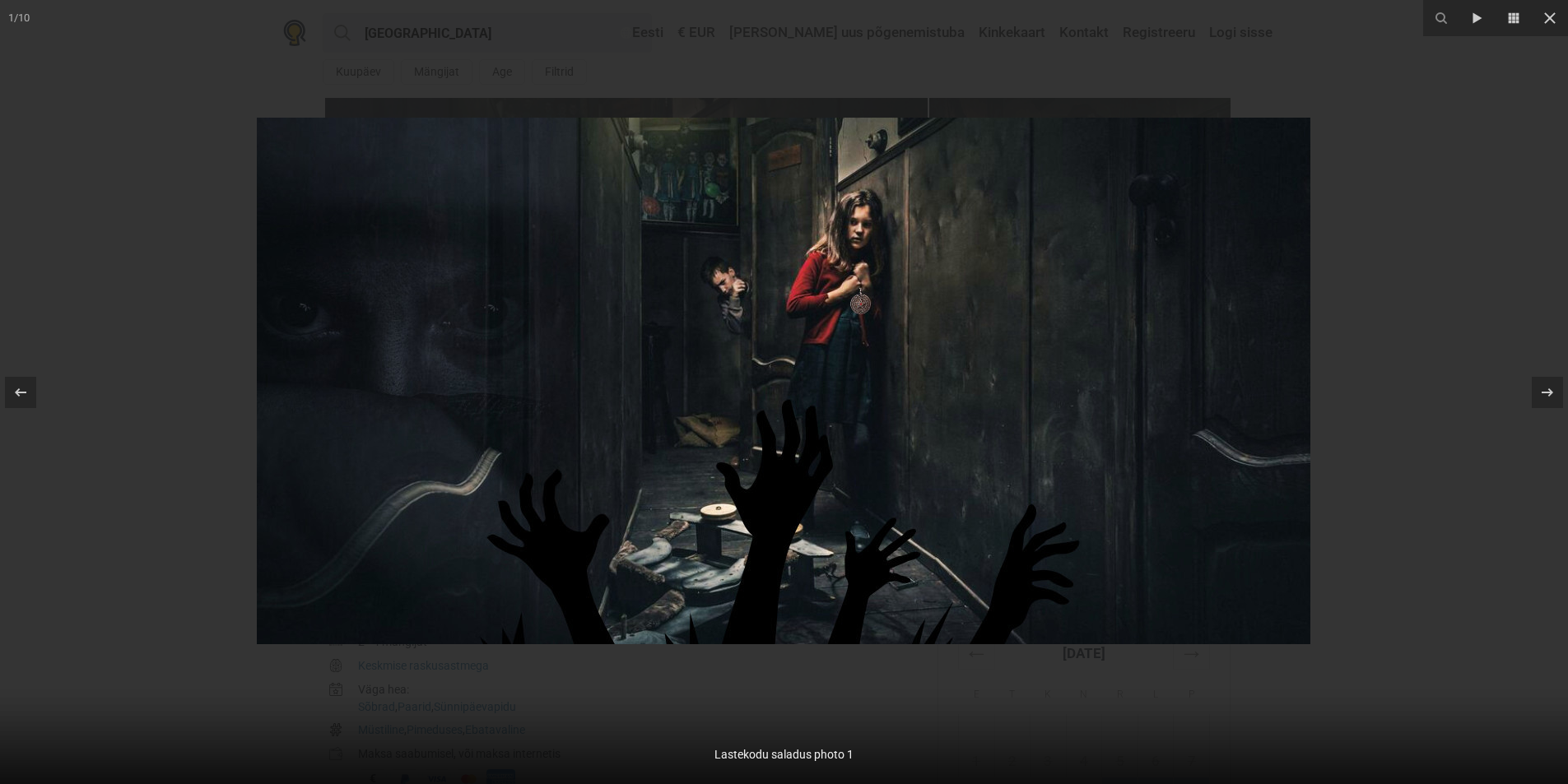
click at [1474, 321] on div at bounding box center [784, 392] width 1568 height 784
